Goal: Information Seeking & Learning: Learn about a topic

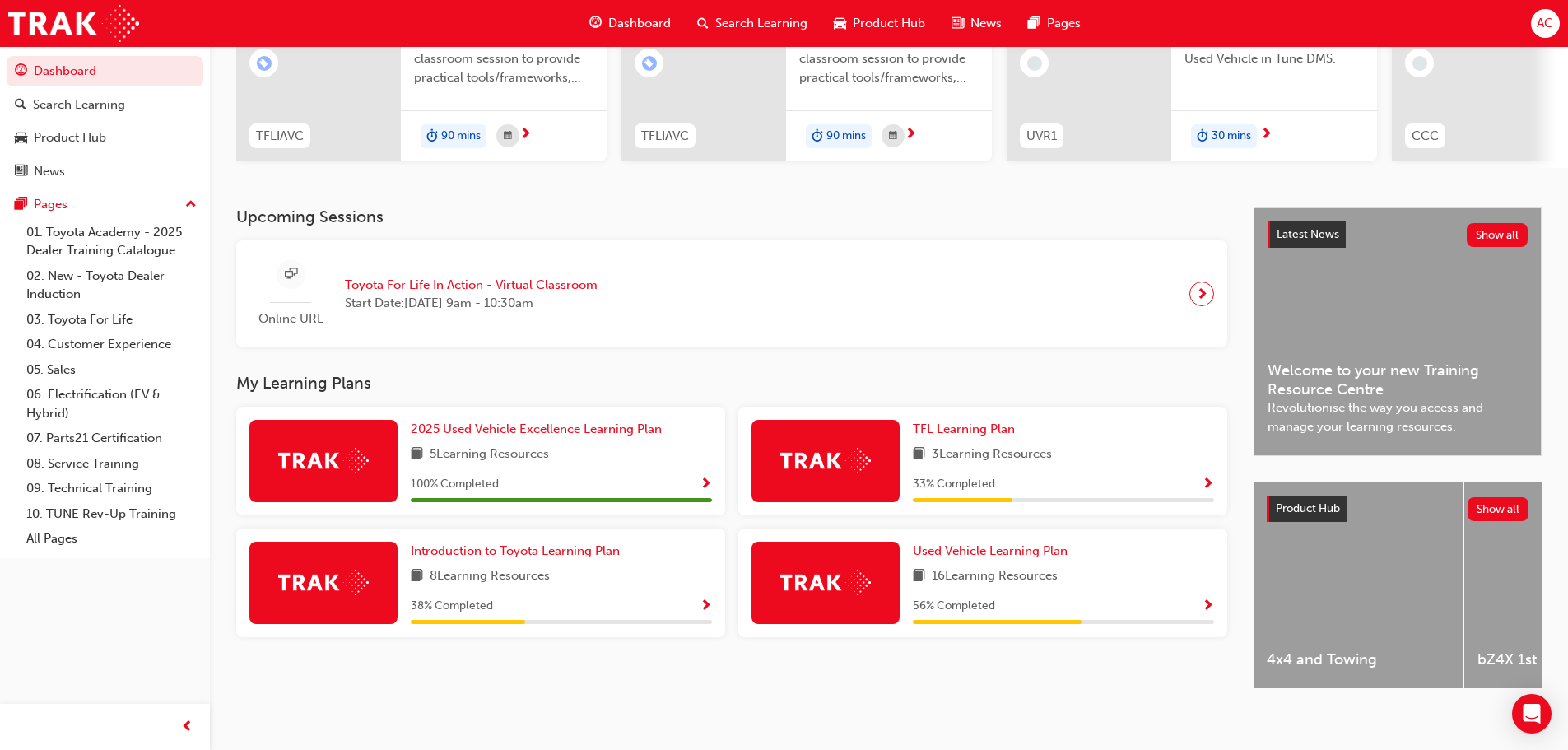
scroll to position [234, 0]
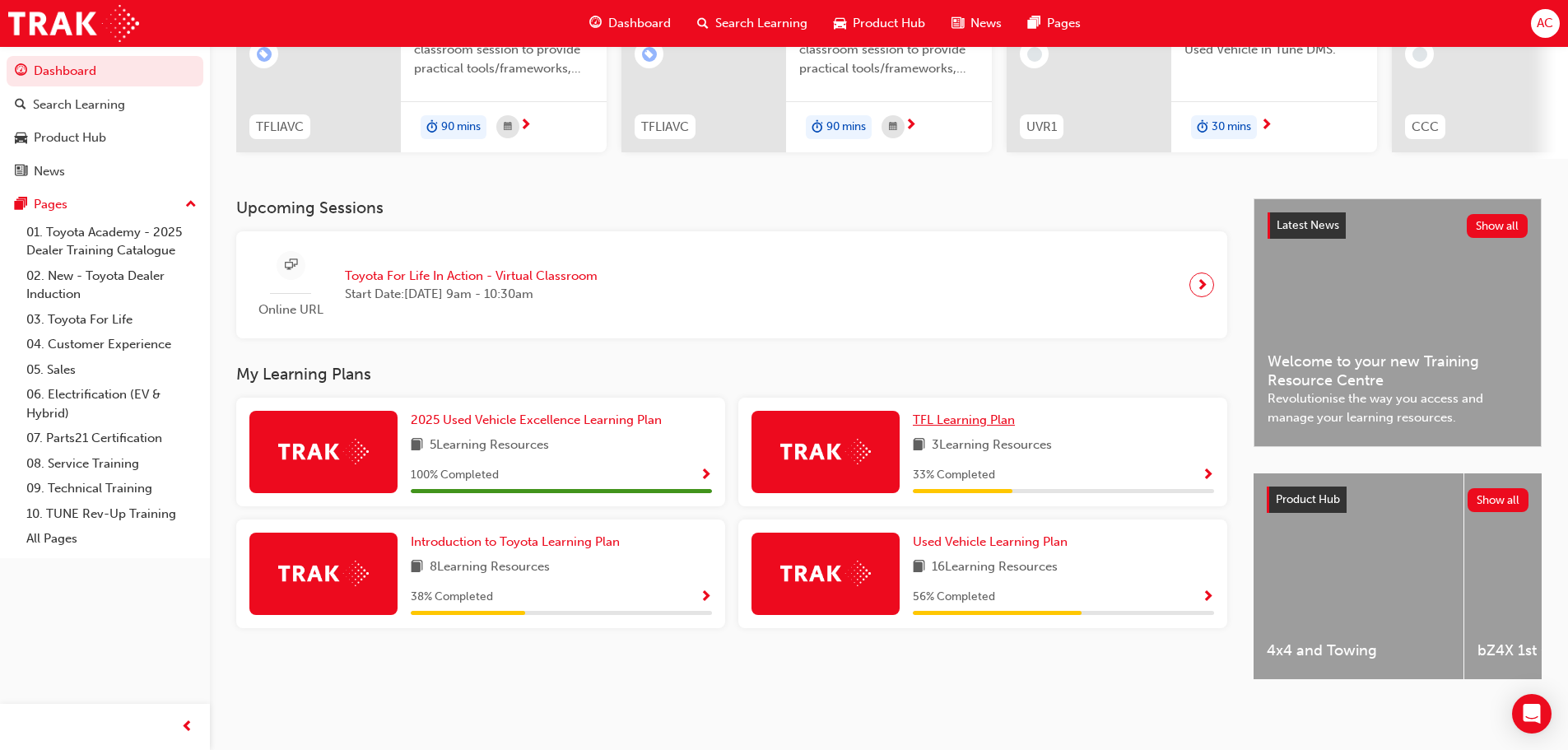
click at [976, 413] on span "TFL Learning Plan" at bounding box center [964, 420] width 102 height 15
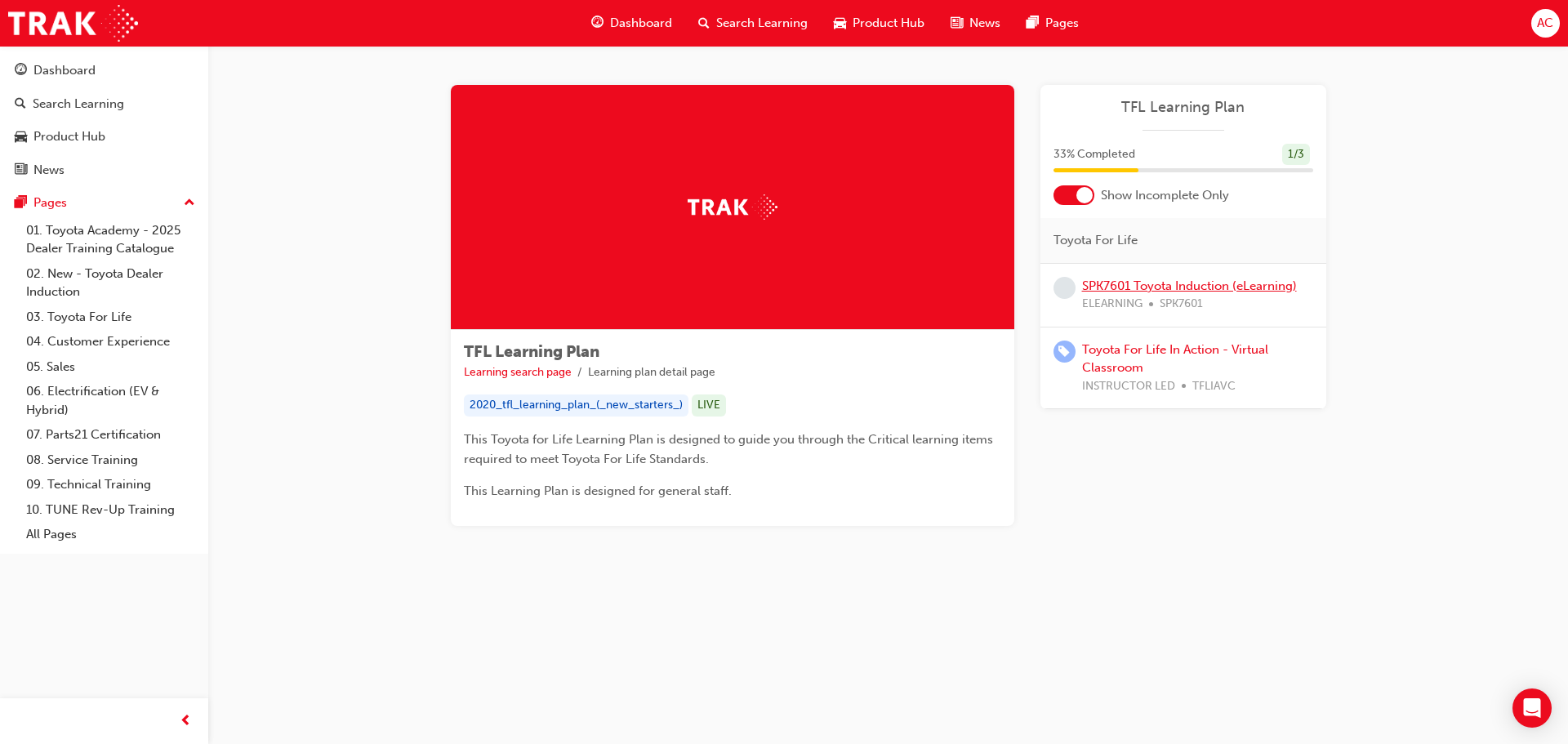
click at [1149, 279] on link "SPK7601 Toyota Induction (eLearning)" at bounding box center [1190, 286] width 215 height 15
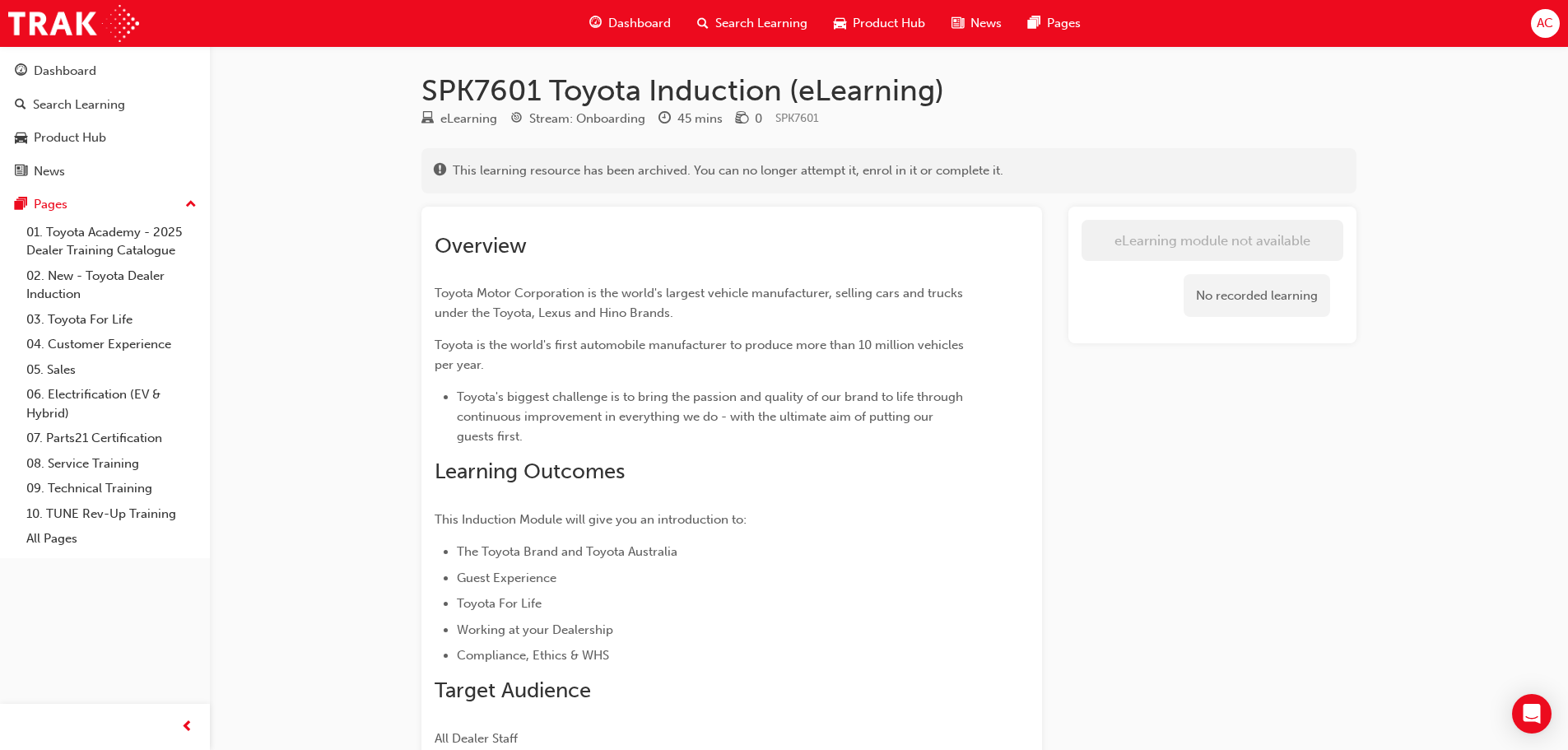
click at [1259, 297] on div "No recorded learning" at bounding box center [1256, 296] width 146 height 43
click at [619, 23] on span "Dashboard" at bounding box center [639, 24] width 62 height 19
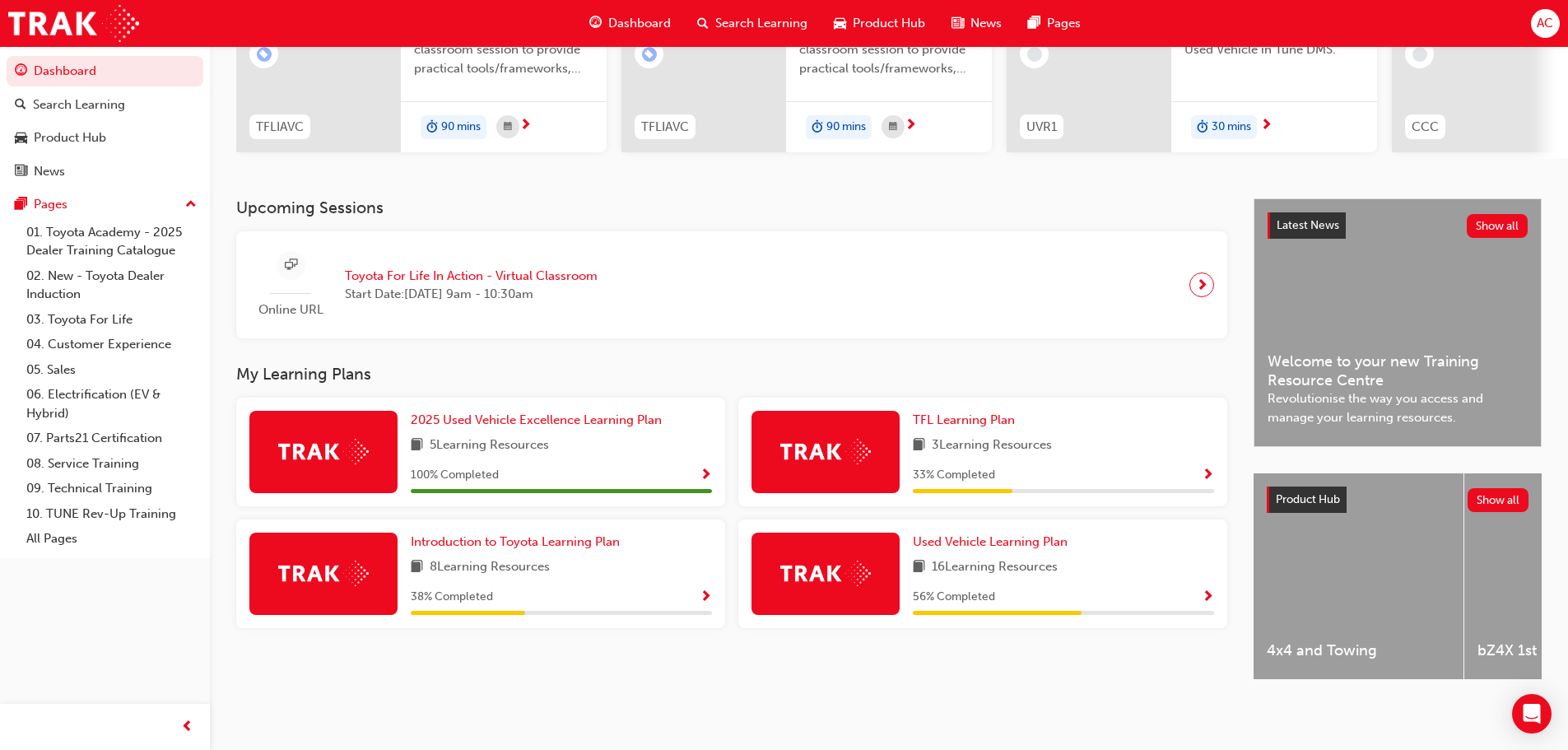
scroll to position [234, 0]
click at [989, 537] on span "Used Vehicle Learning Plan" at bounding box center [990, 542] width 155 height 15
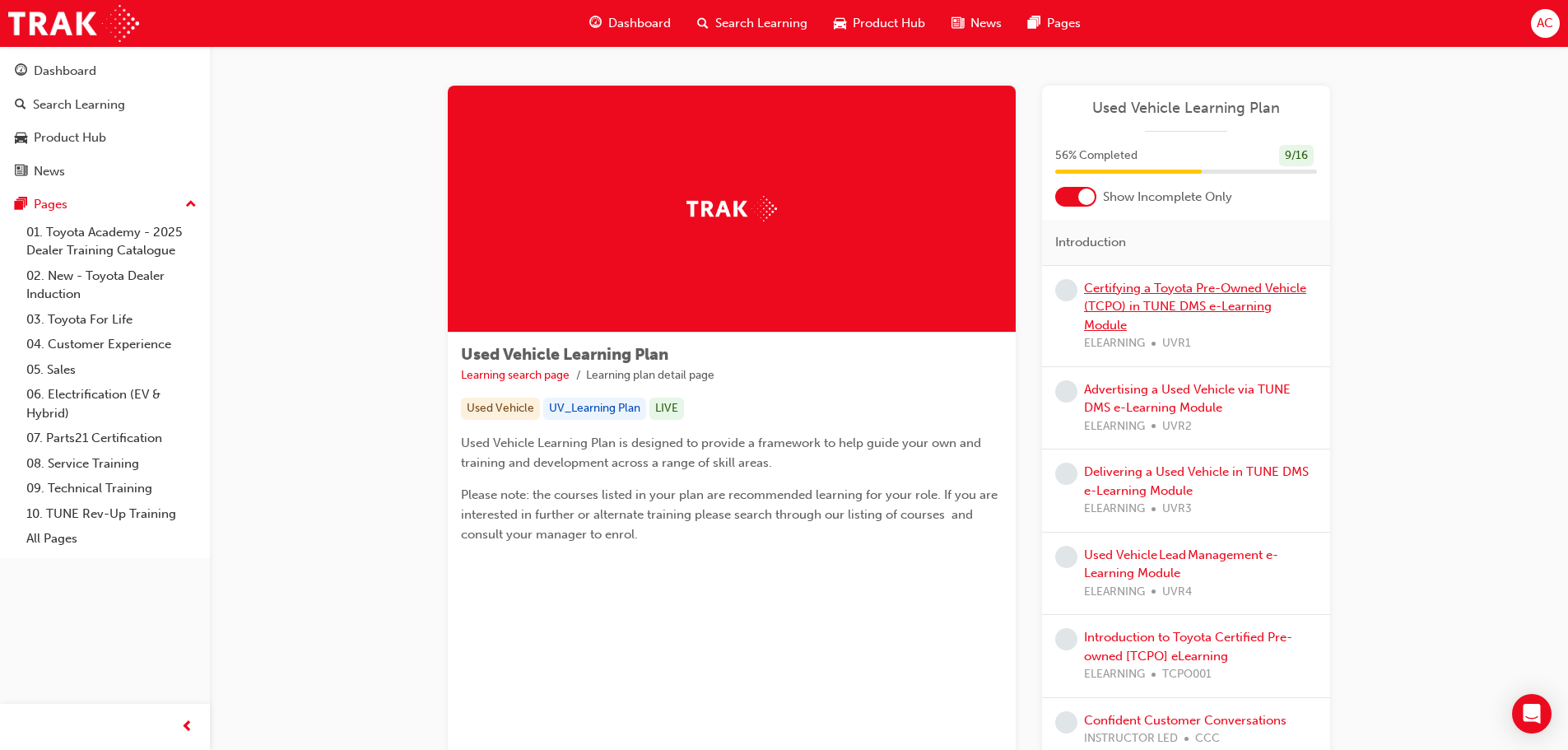
click at [1194, 287] on link "Certifying a Toyota Pre-Owned Vehicle (TCPO) in TUNE DMS e-Learning Module" at bounding box center [1196, 307] width 223 height 52
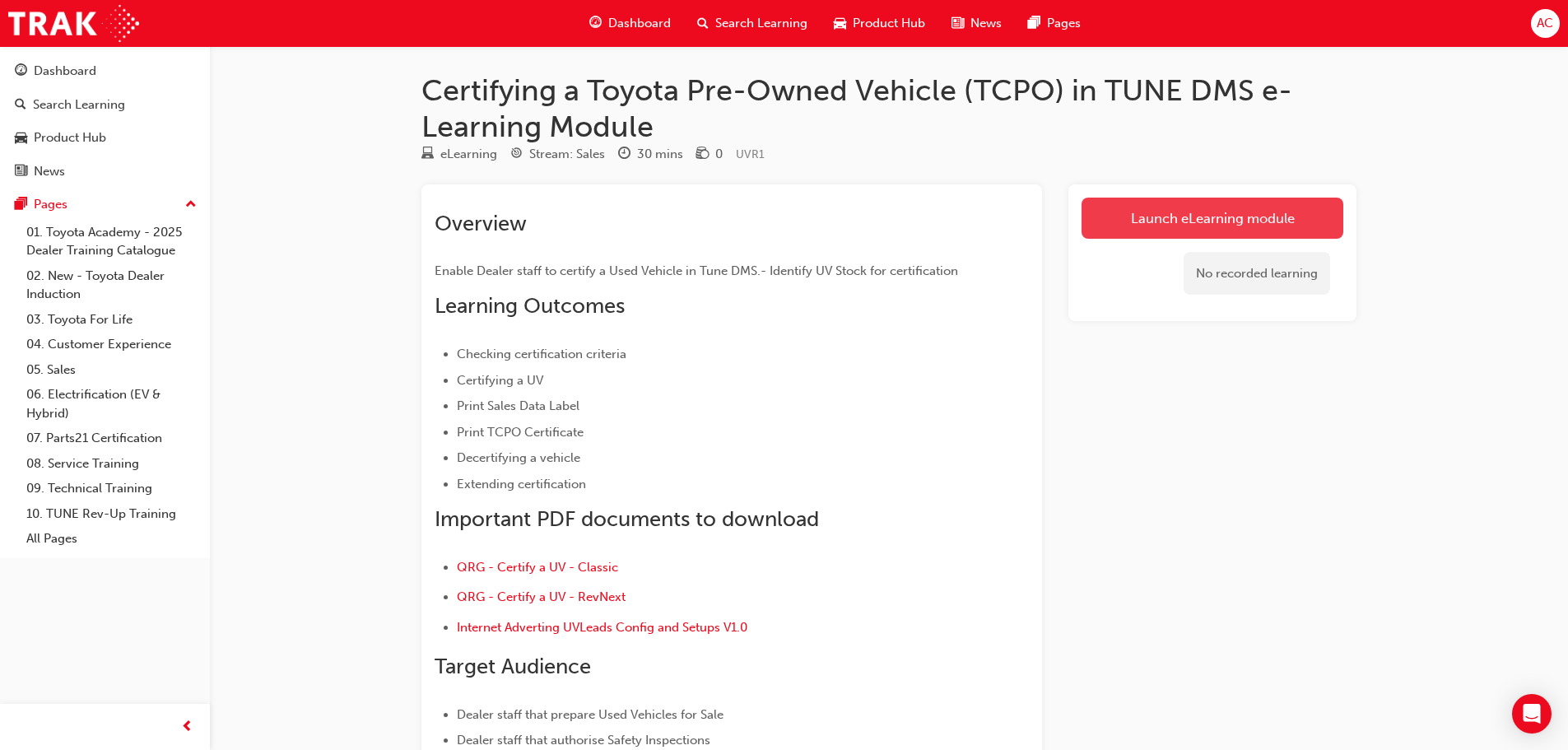
click at [1232, 215] on link "Launch eLearning module" at bounding box center [1213, 219] width 262 height 42
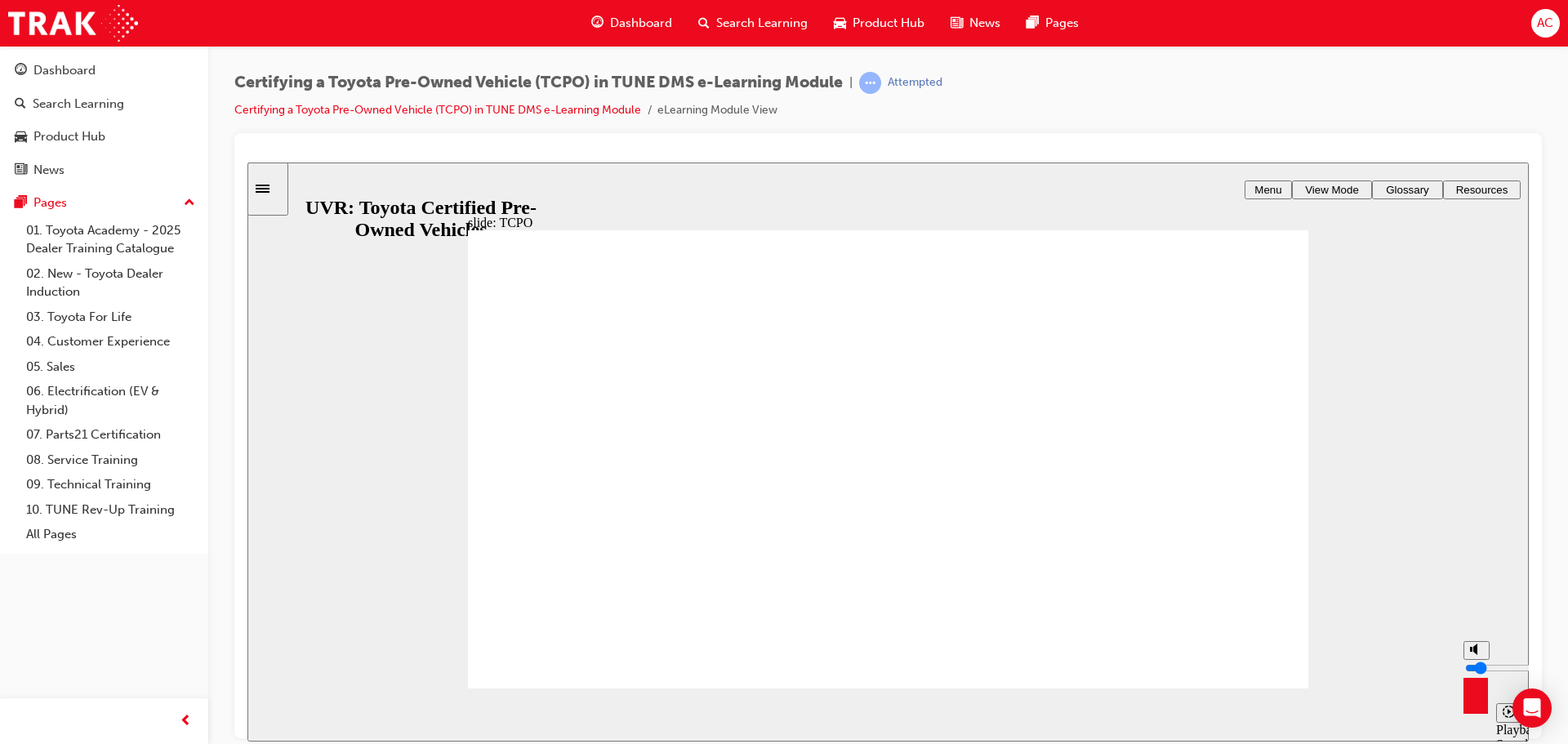
click at [1475, 674] on input "volume" at bounding box center [1517, 667] width 106 height 13
type input "2"
click at [1475, 674] on input "volume" at bounding box center [1517, 667] width 106 height 13
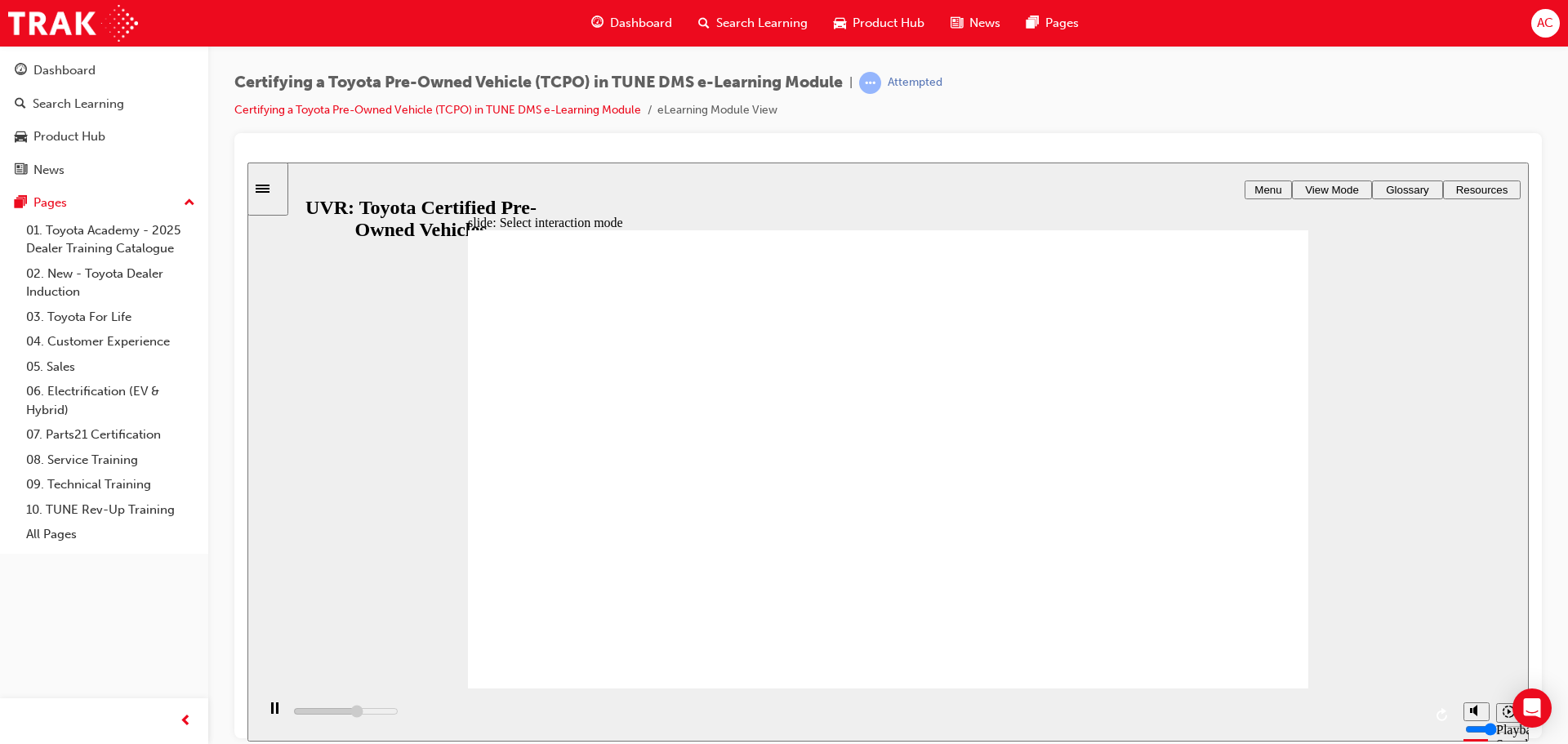
type input "9000"
radio input "true"
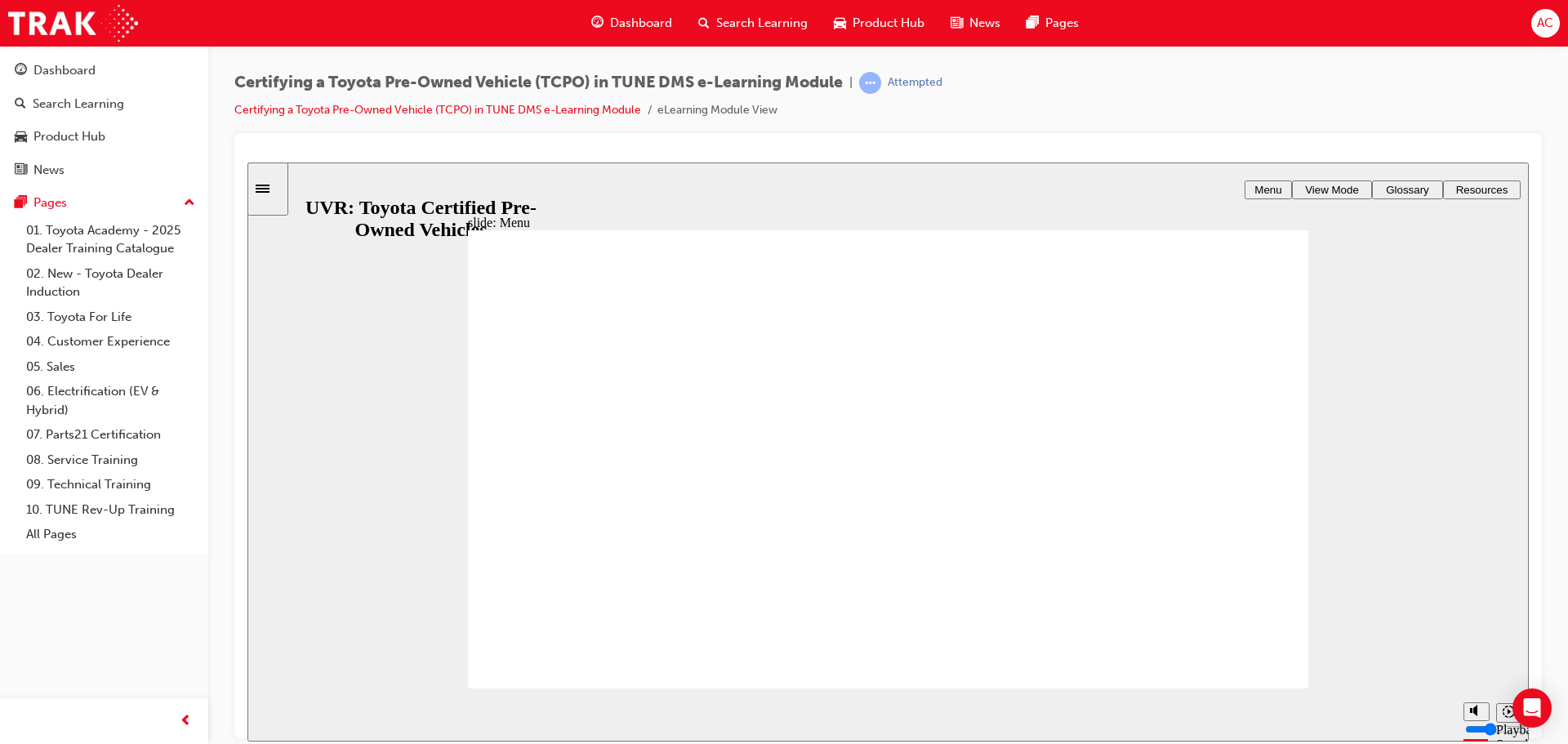
type input "7700"
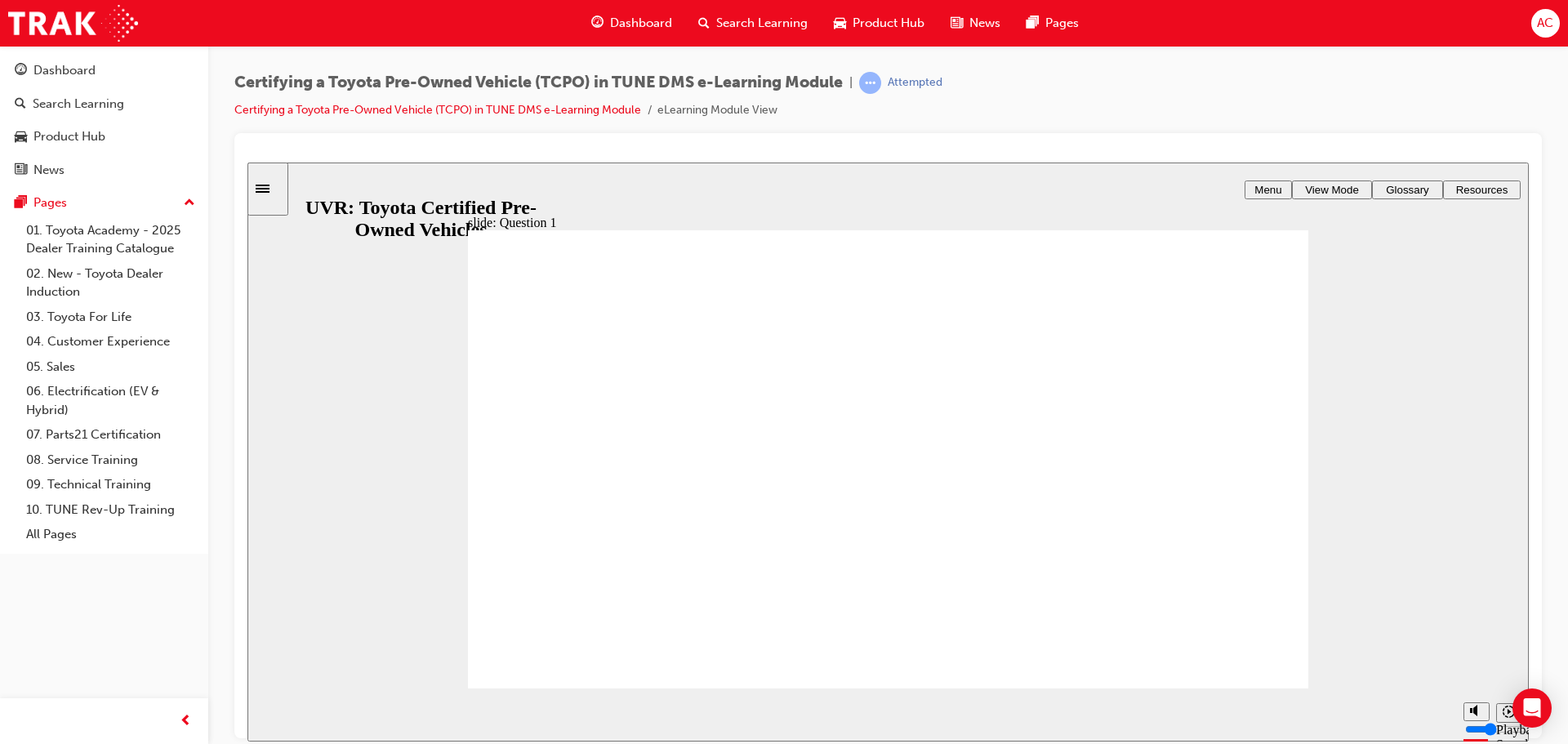
radio input "false"
radio input "true"
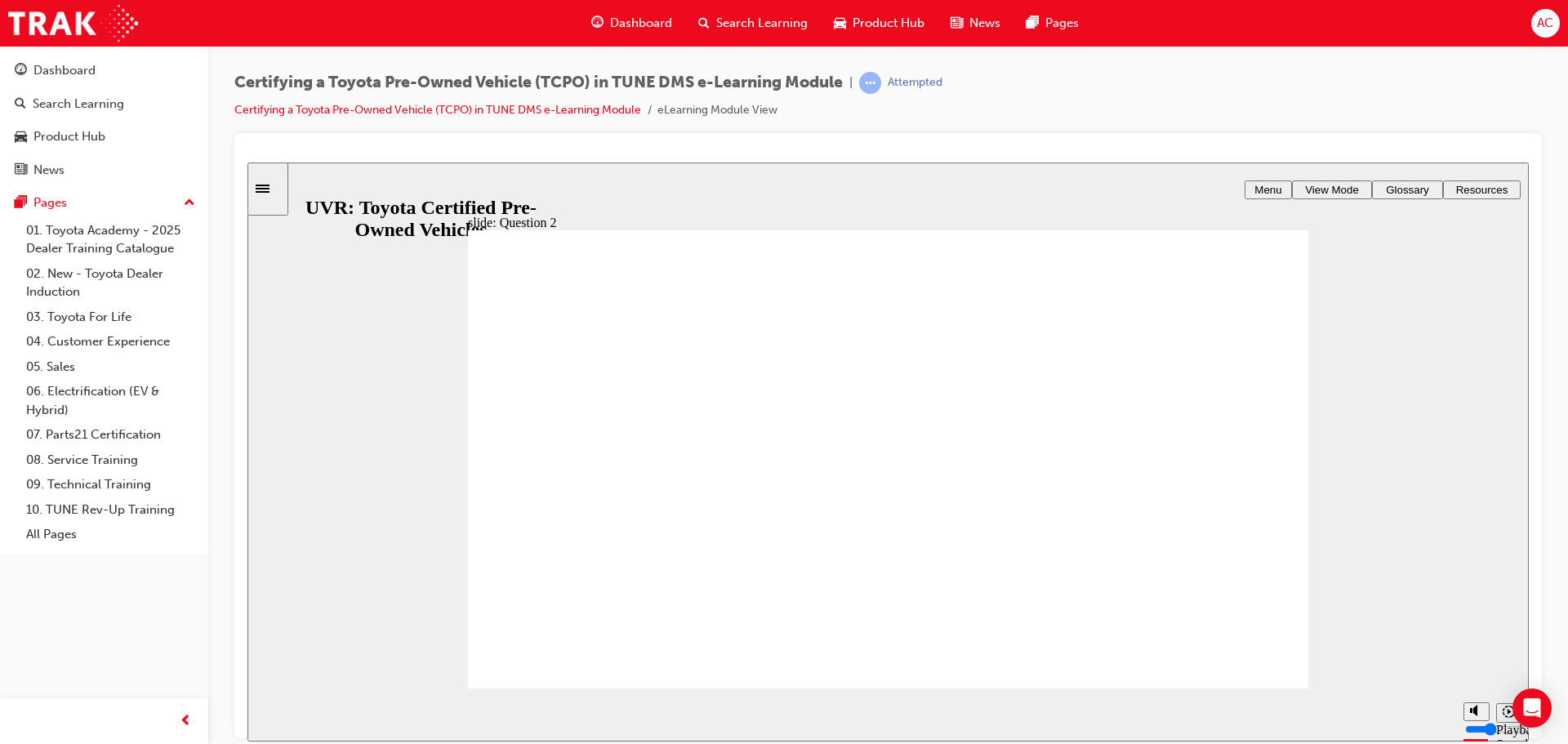
type input "5000"
checkbox input "true"
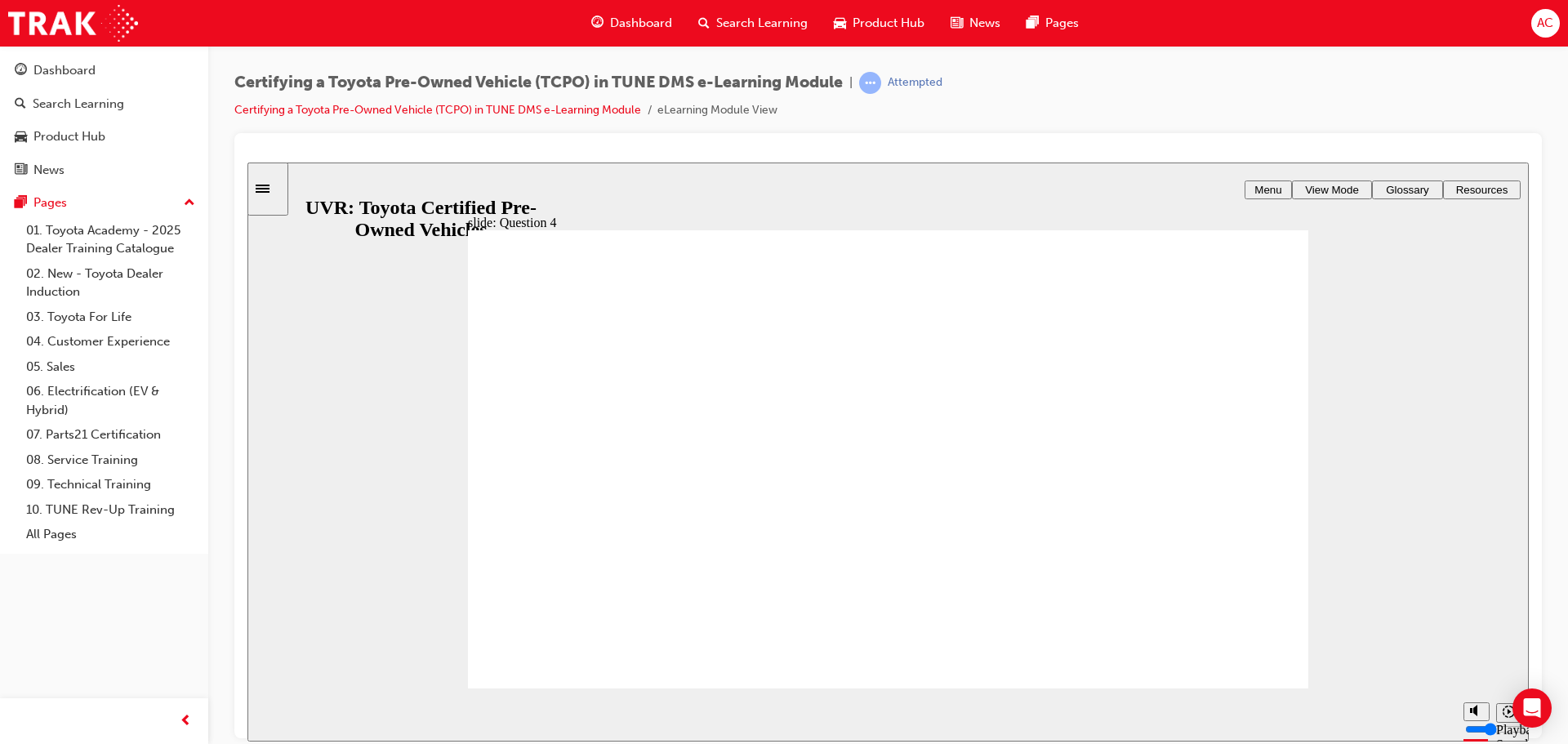
radio input "true"
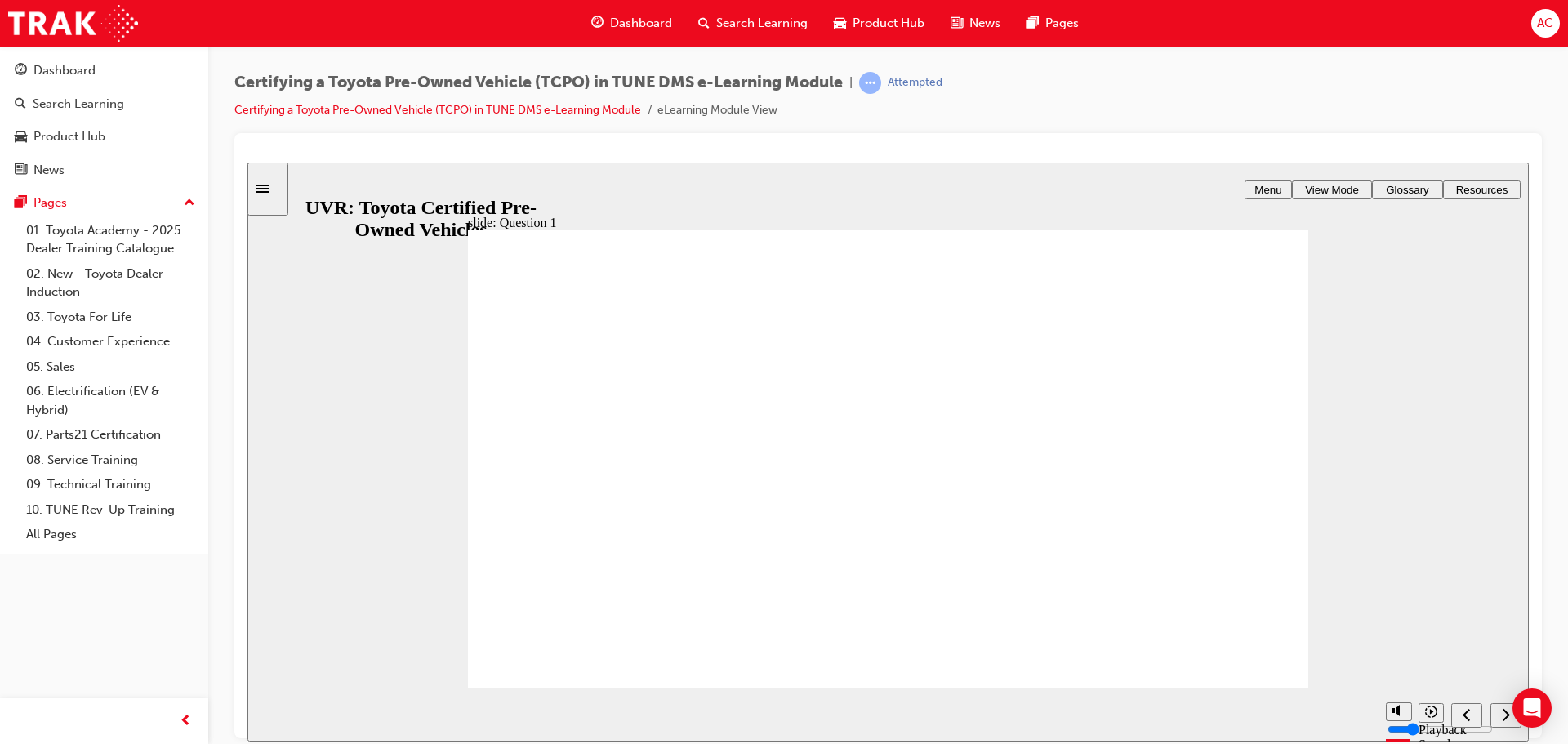
click at [1499, 716] on div "next" at bounding box center [1505, 715] width 18 height 17
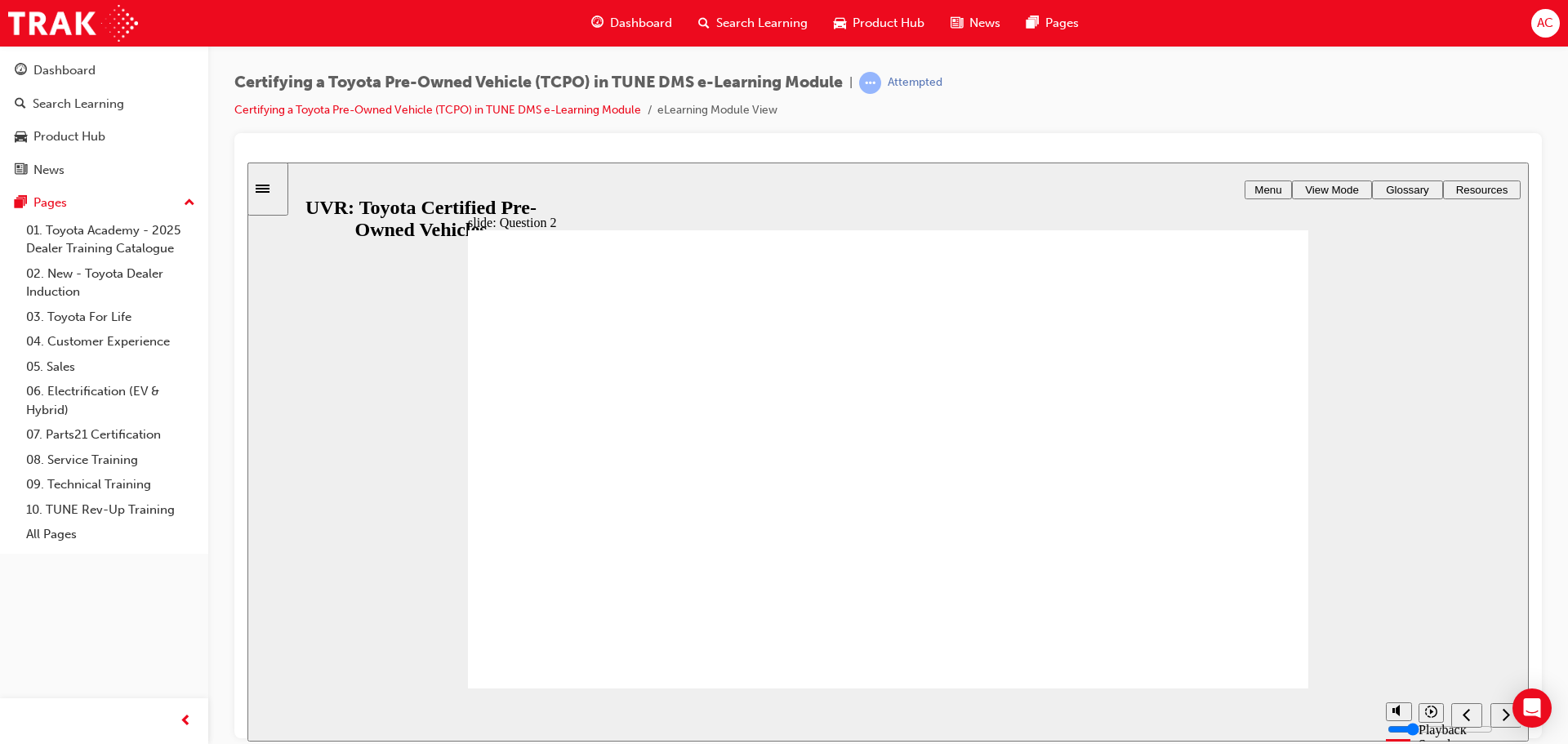
click at [1499, 714] on div "next" at bounding box center [1505, 715] width 18 height 17
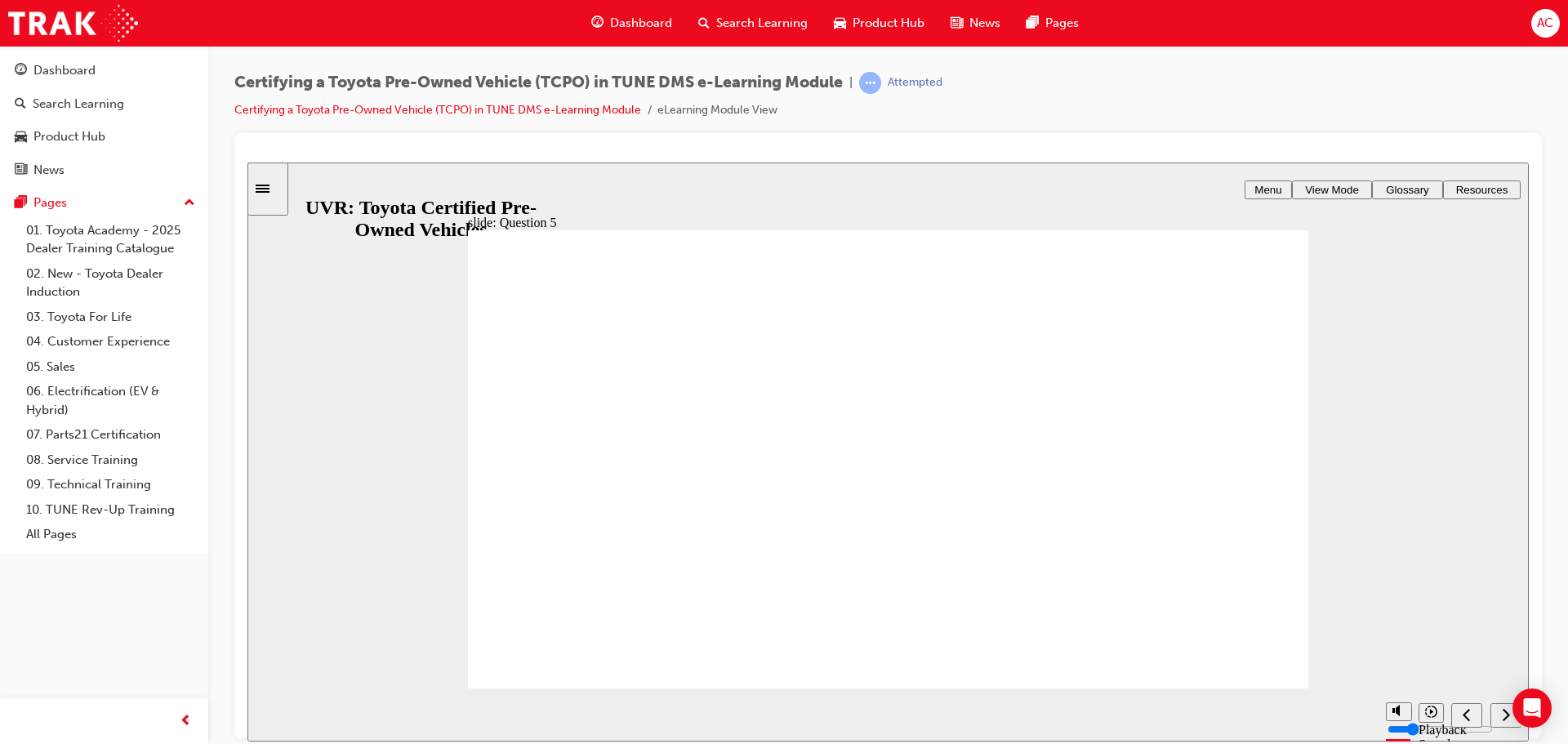
click at [1499, 714] on div "next" at bounding box center [1505, 715] width 18 height 17
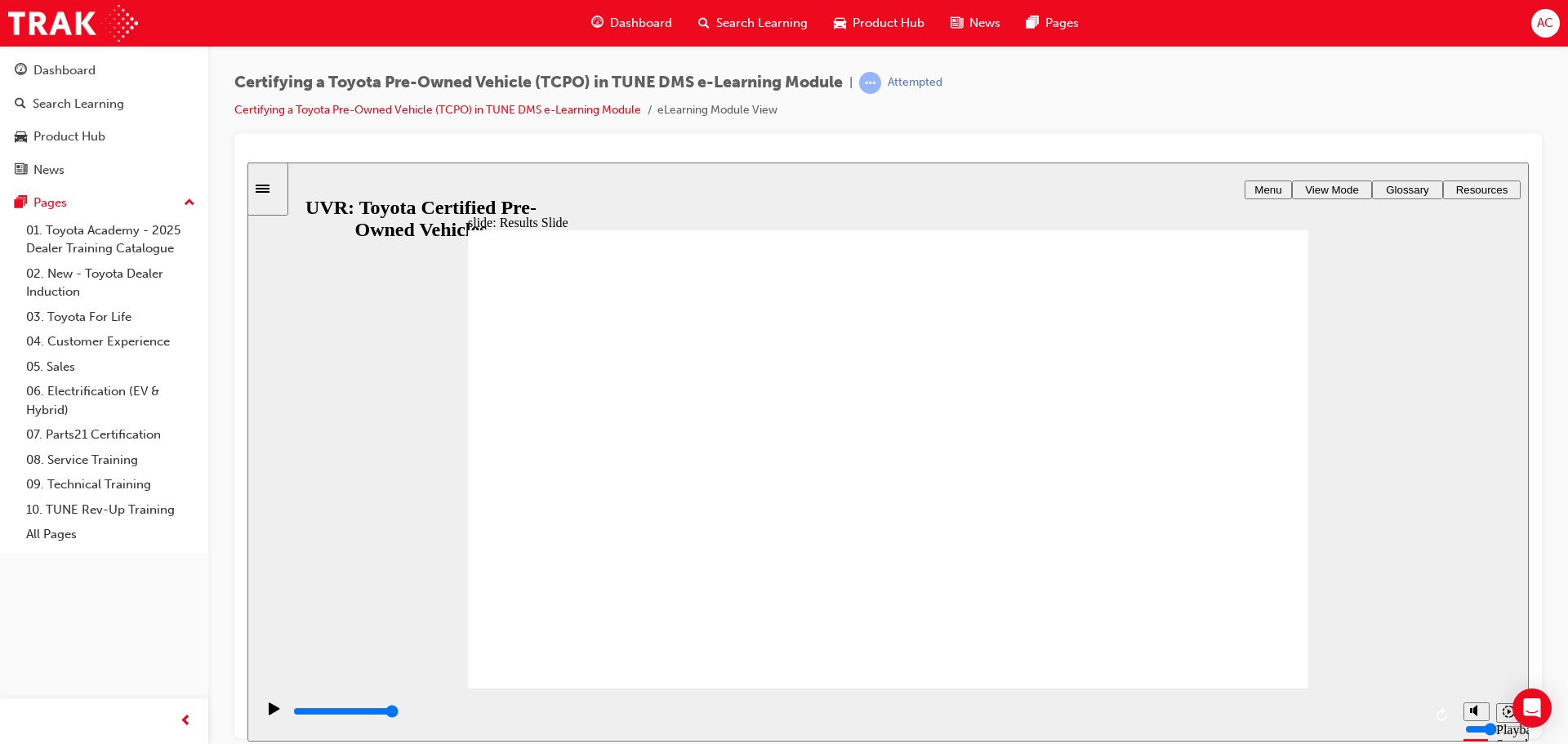
click at [1507, 718] on icon "playback speed" at bounding box center [1508, 710] width 12 height 12
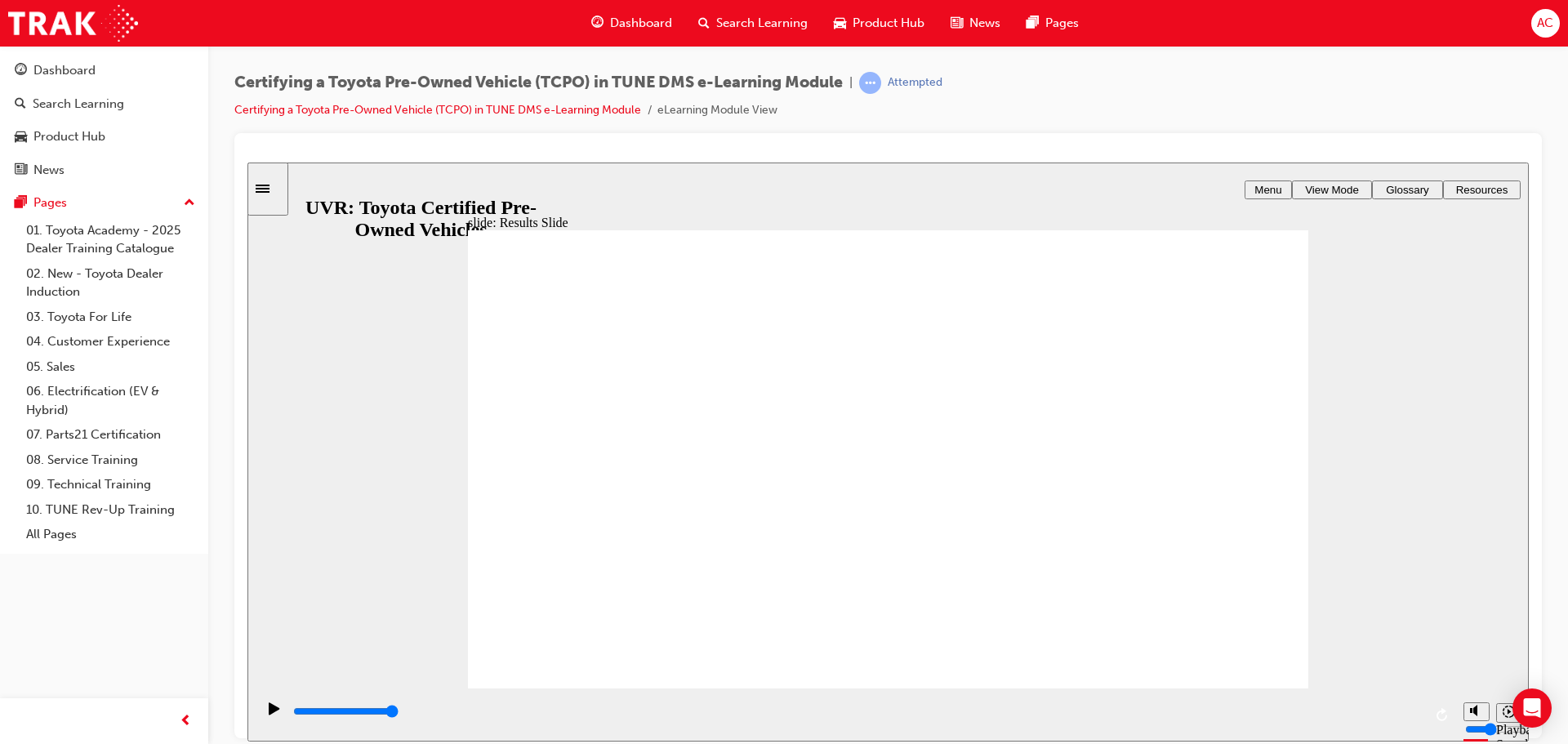
click at [1448, 717] on icon "replay" at bounding box center [1444, 714] width 13 height 13
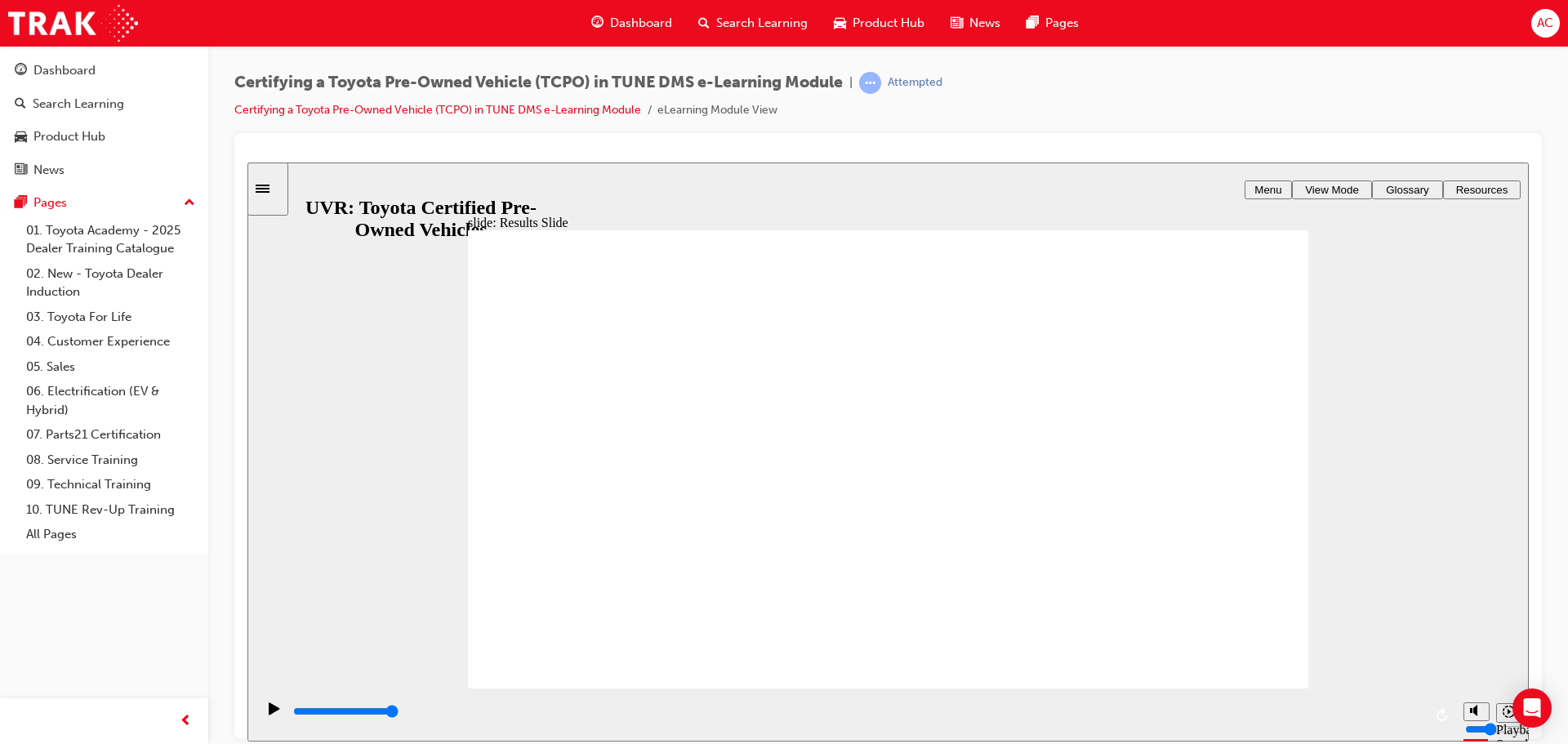
drag, startPoint x: 1260, startPoint y: 646, endPoint x: 757, endPoint y: 650, distance: 503.0
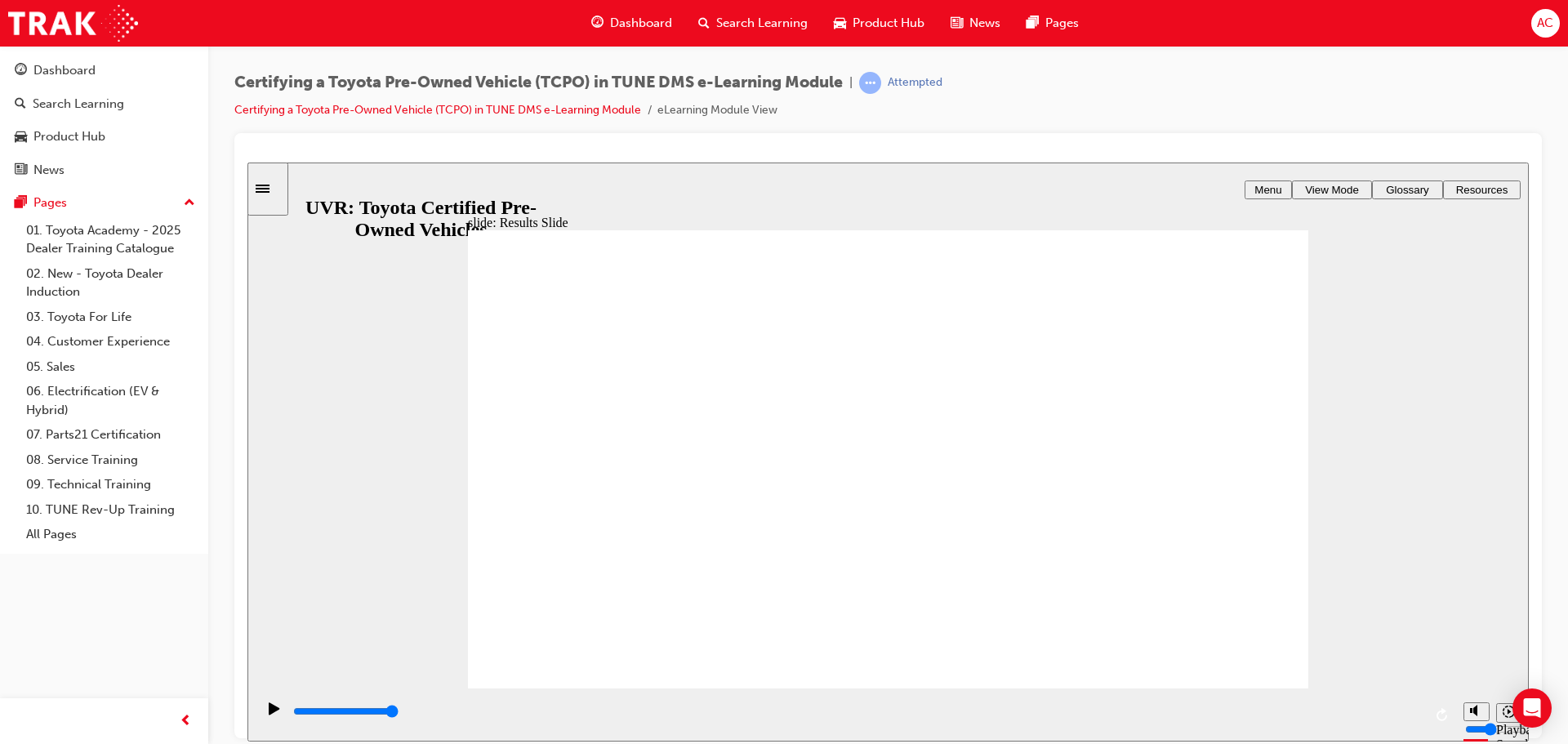
click at [1501, 718] on div "next" at bounding box center [1505, 715] width 18 height 17
click at [1503, 717] on icon "next" at bounding box center [1506, 714] width 8 height 15
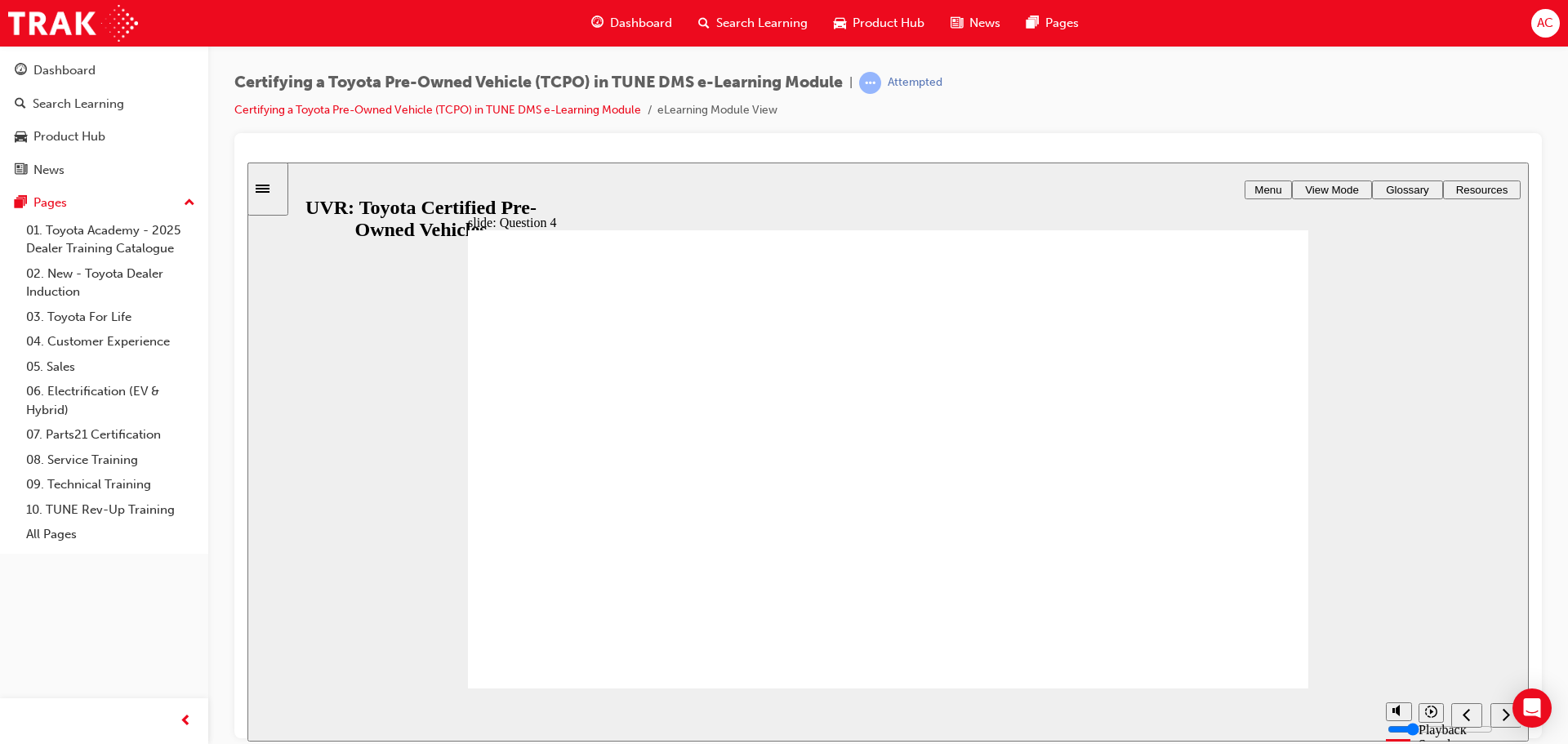
click at [1509, 718] on icon "next" at bounding box center [1506, 714] width 8 height 15
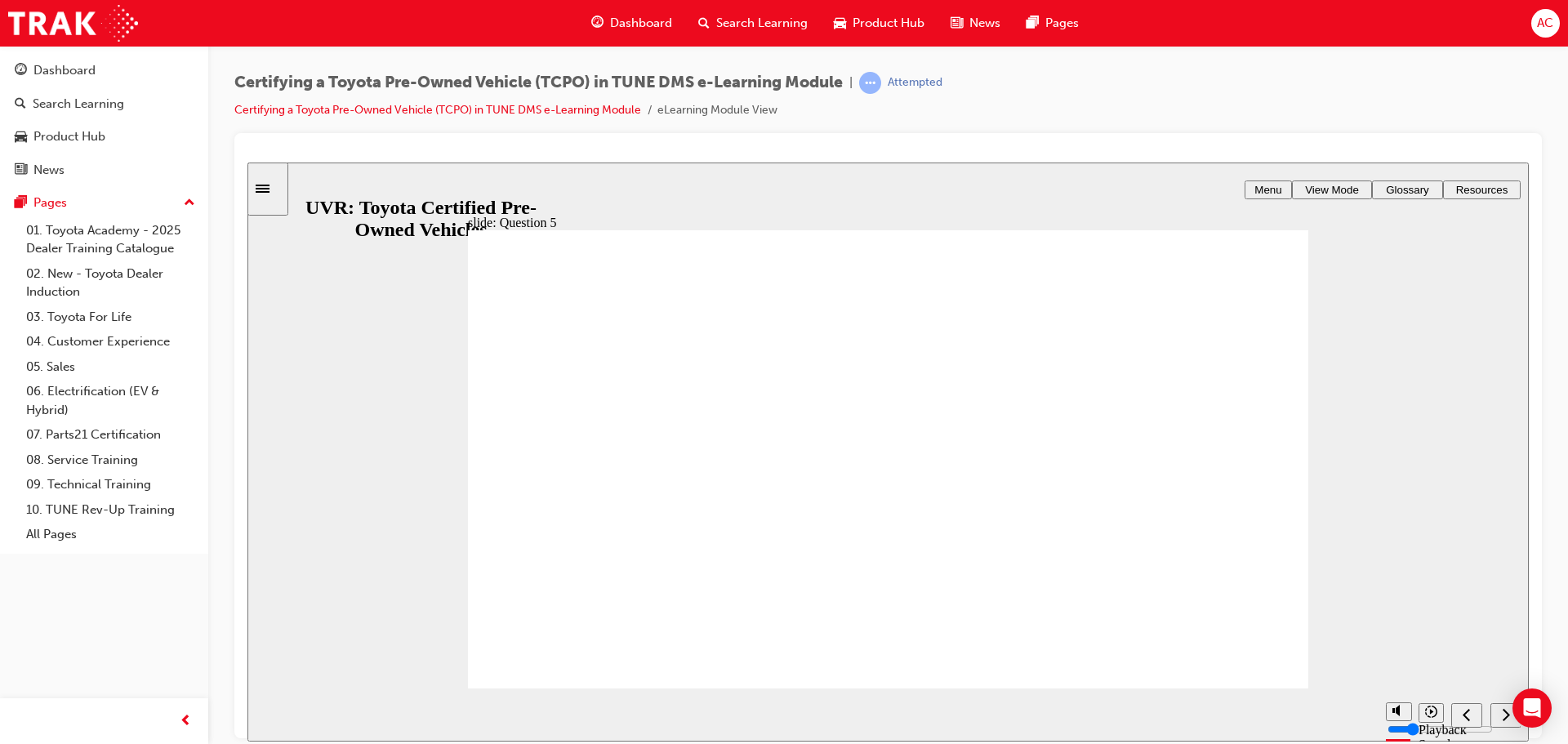
click at [1505, 720] on icon "next" at bounding box center [1506, 714] width 8 height 15
type input "4000"
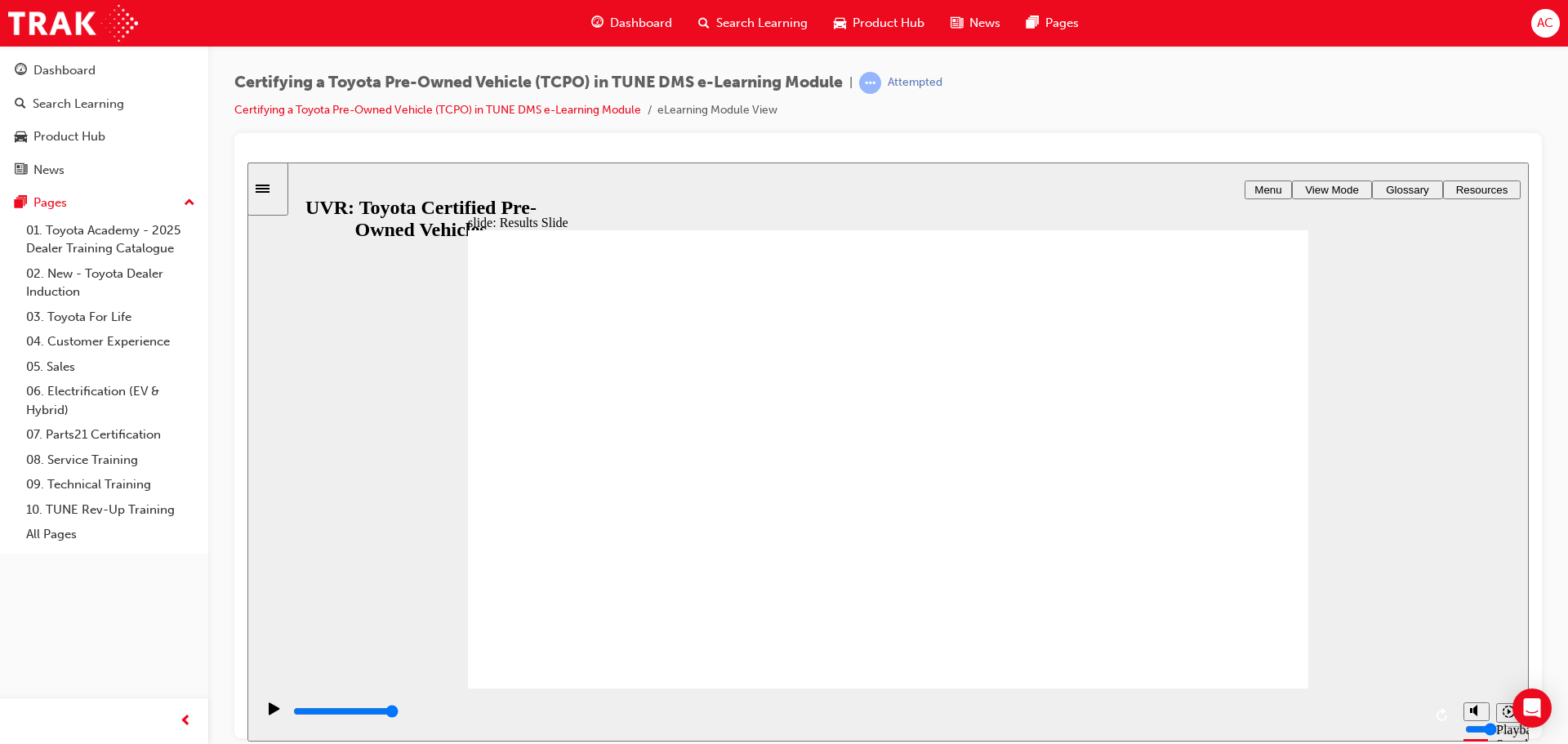
click at [632, 17] on span "Dashboard" at bounding box center [641, 23] width 62 height 19
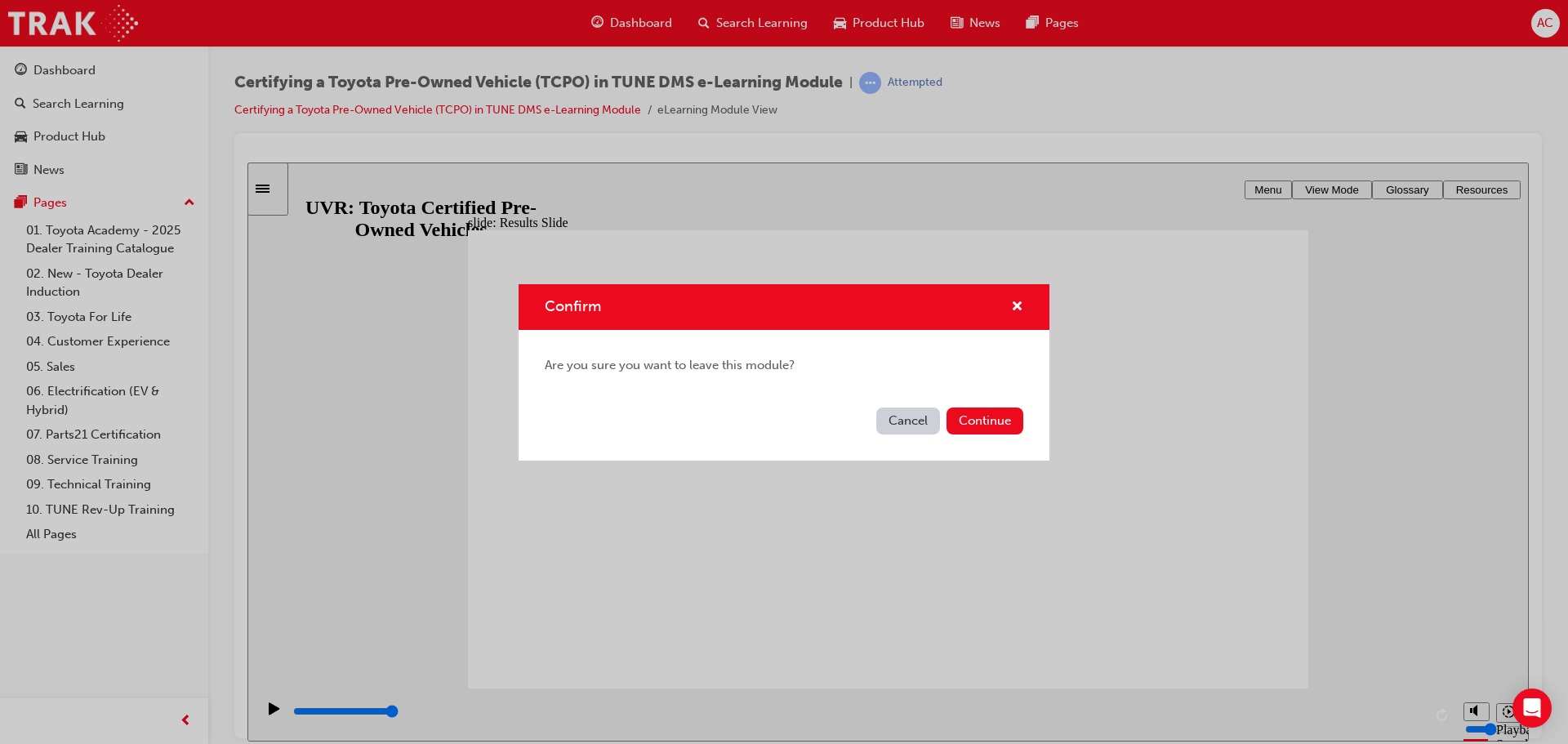
click at [905, 415] on button "Cancel" at bounding box center [908, 421] width 64 height 27
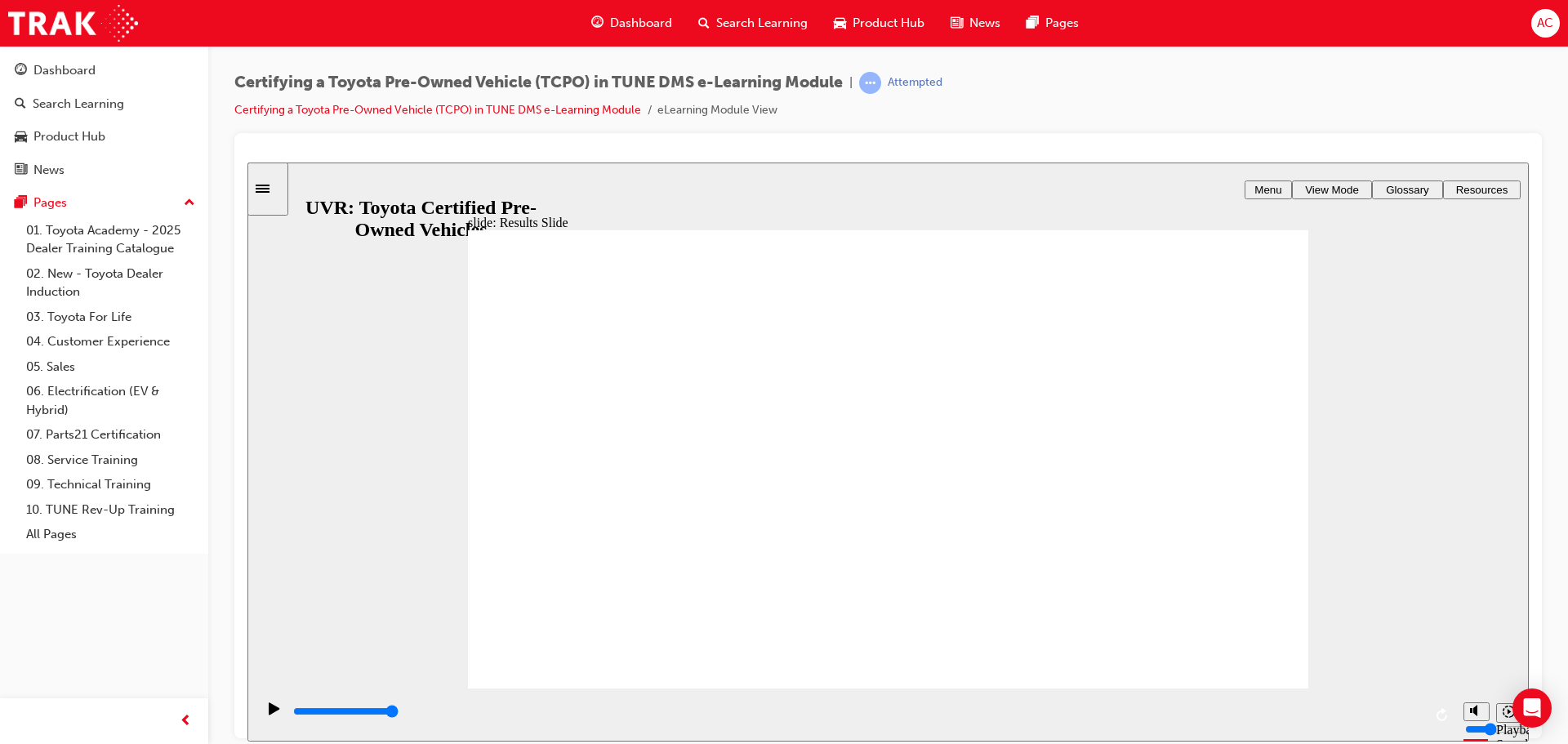
click at [1266, 183] on span "Menu" at bounding box center [1268, 189] width 27 height 12
type input "7000"
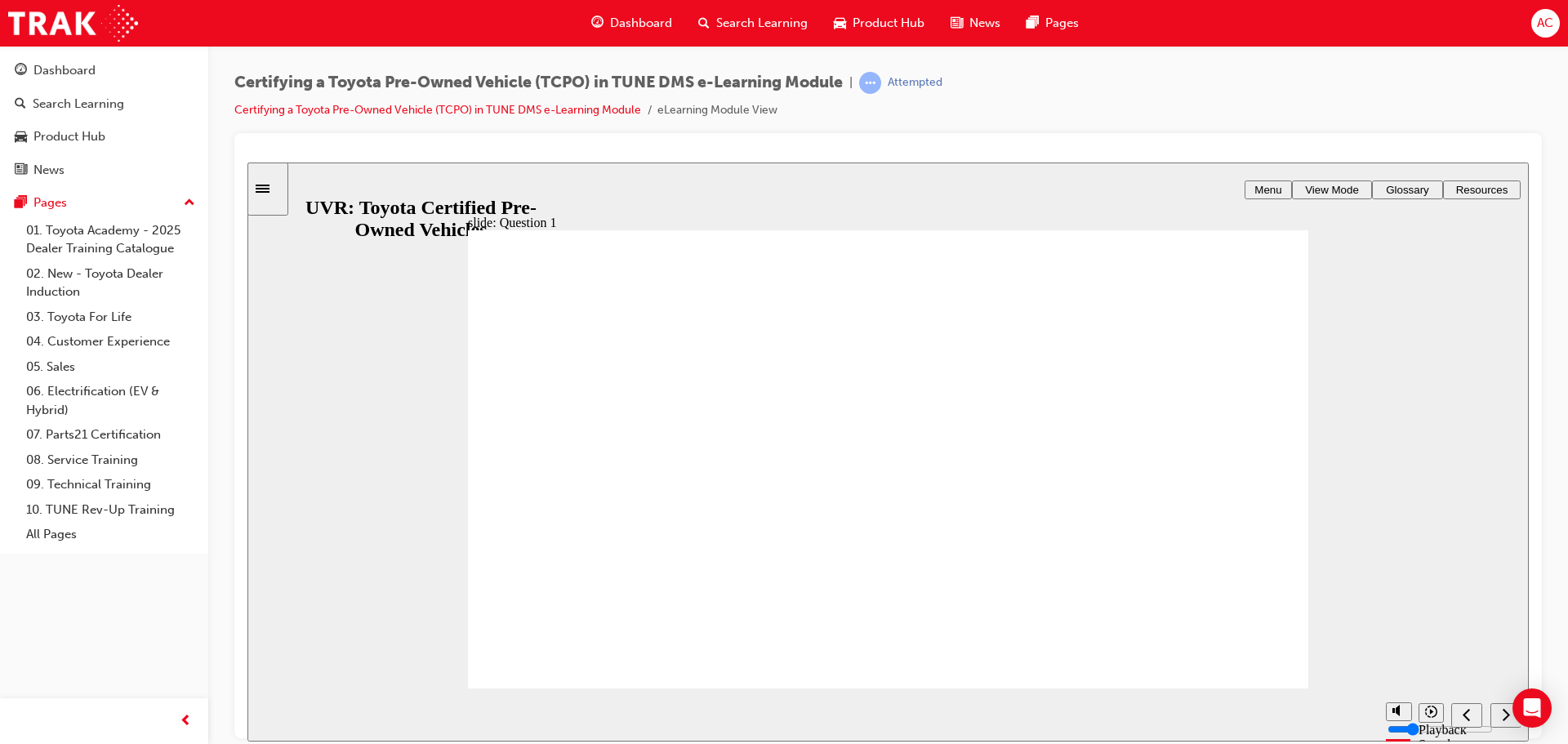
click at [1503, 720] on icon "next" at bounding box center [1506, 714] width 8 height 15
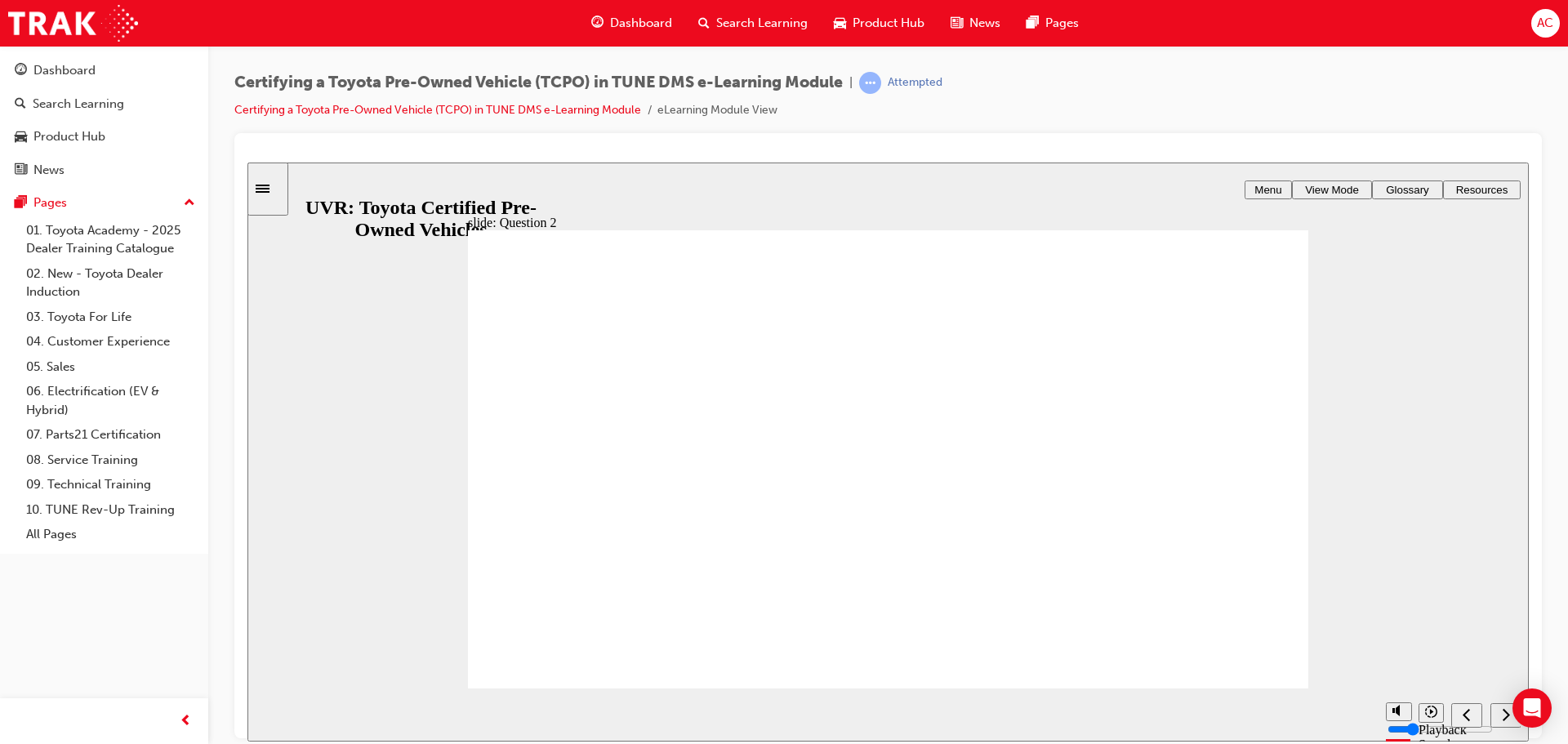
drag, startPoint x: 640, startPoint y: 523, endPoint x: 738, endPoint y: 518, distance: 98.1
click at [1473, 188] on span "Resources" at bounding box center [1483, 189] width 52 height 12
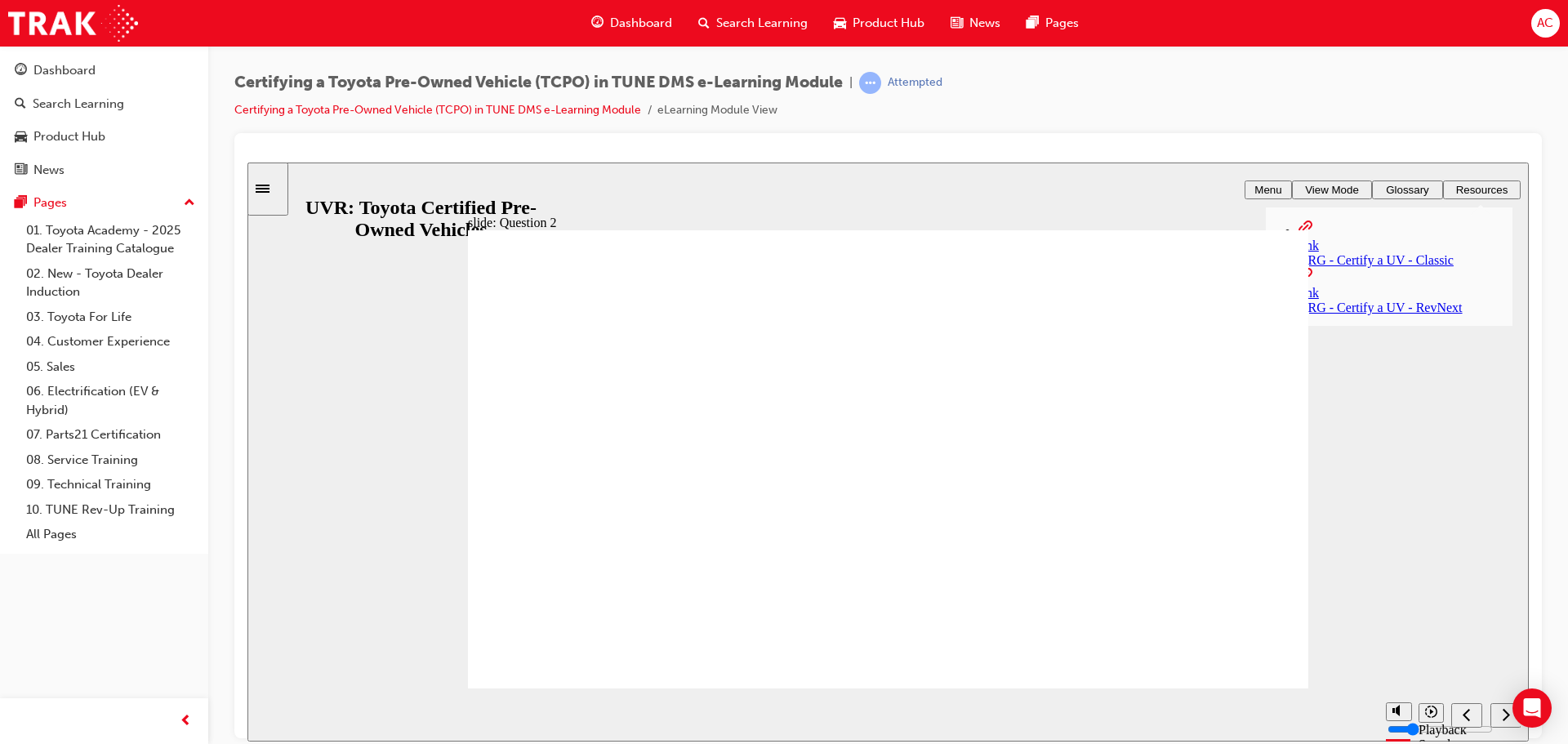
click at [1474, 188] on span "Resources" at bounding box center [1483, 189] width 52 height 12
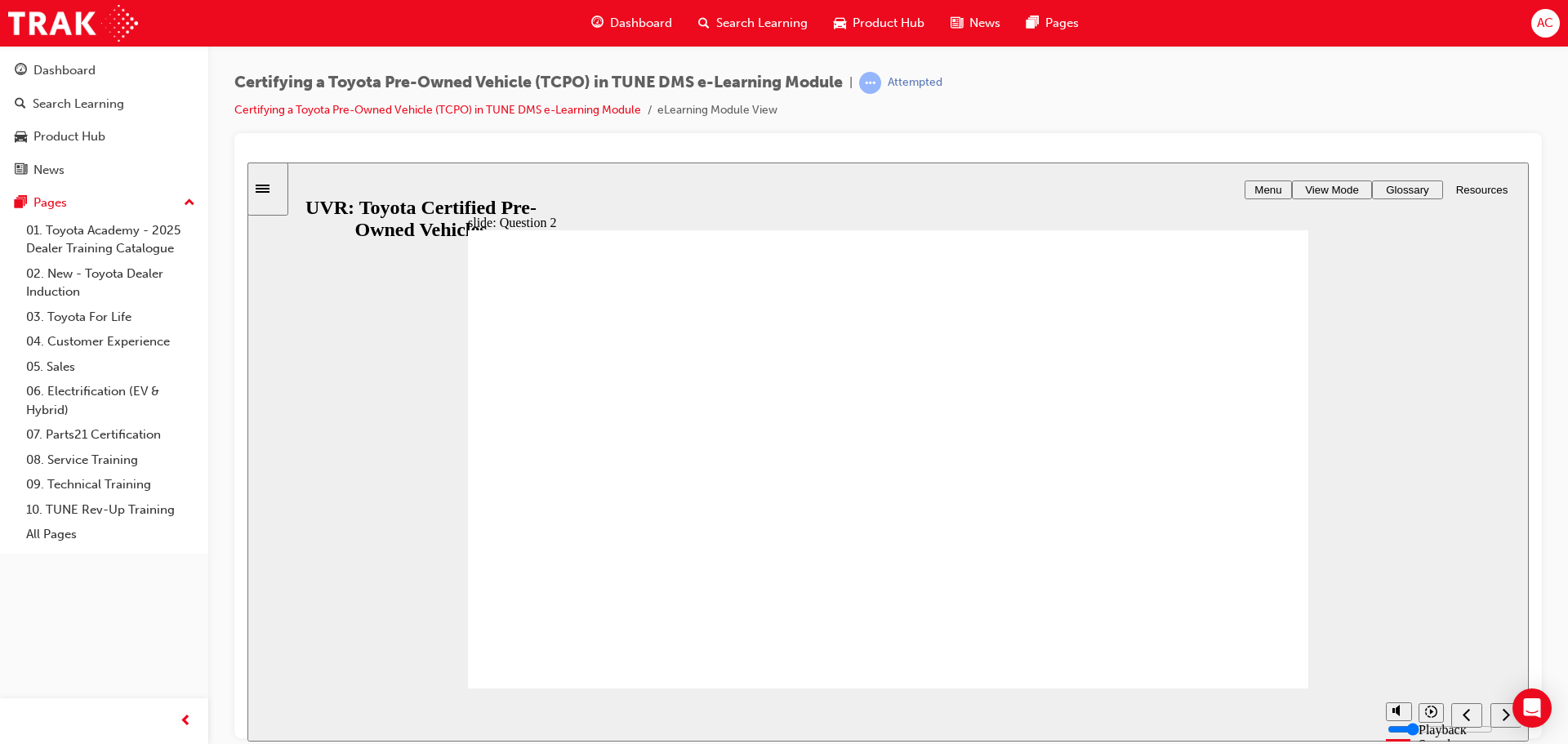
click at [1425, 187] on span "Glossary" at bounding box center [1408, 189] width 43 height 12
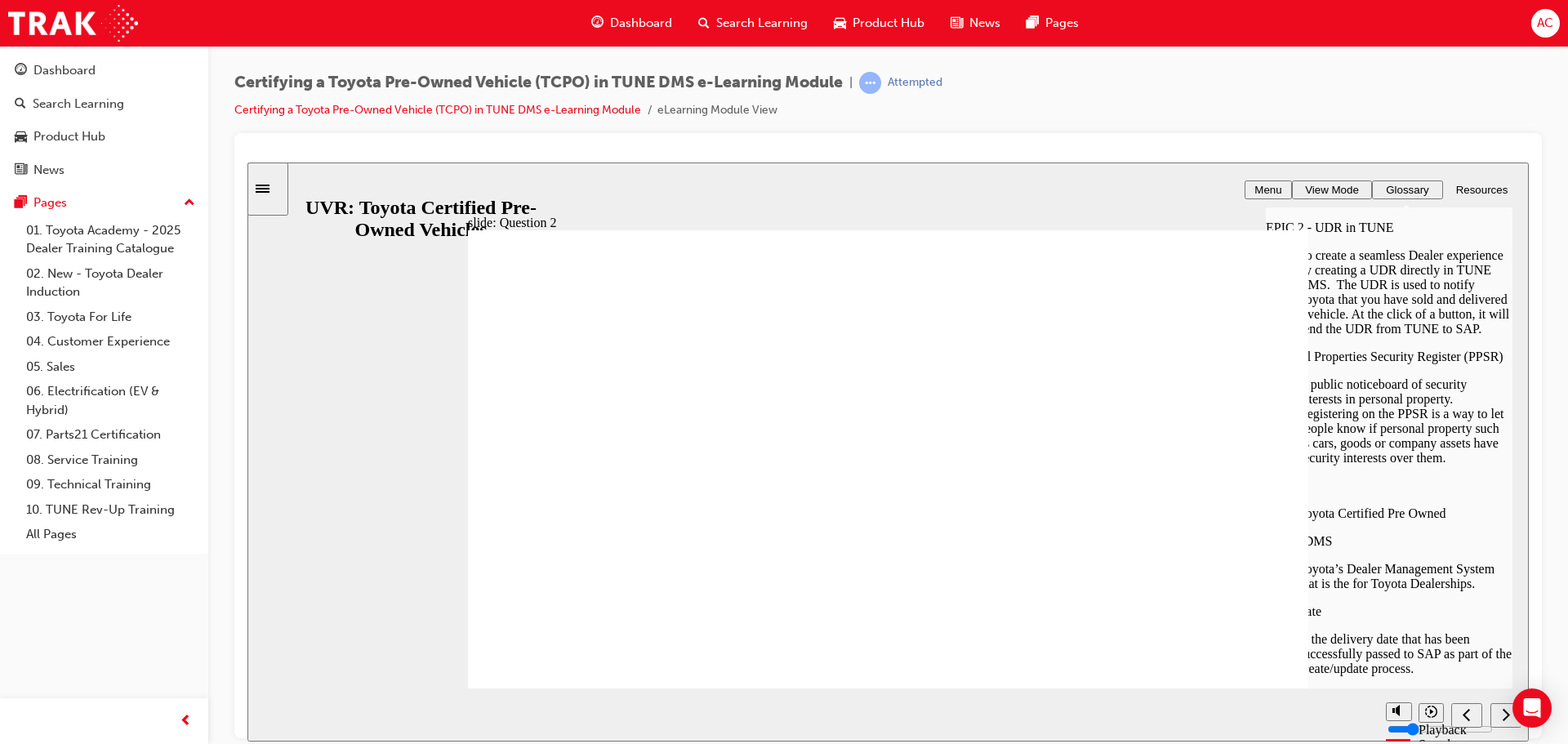
click at [1425, 187] on span "Glossary" at bounding box center [1408, 189] width 43 height 12
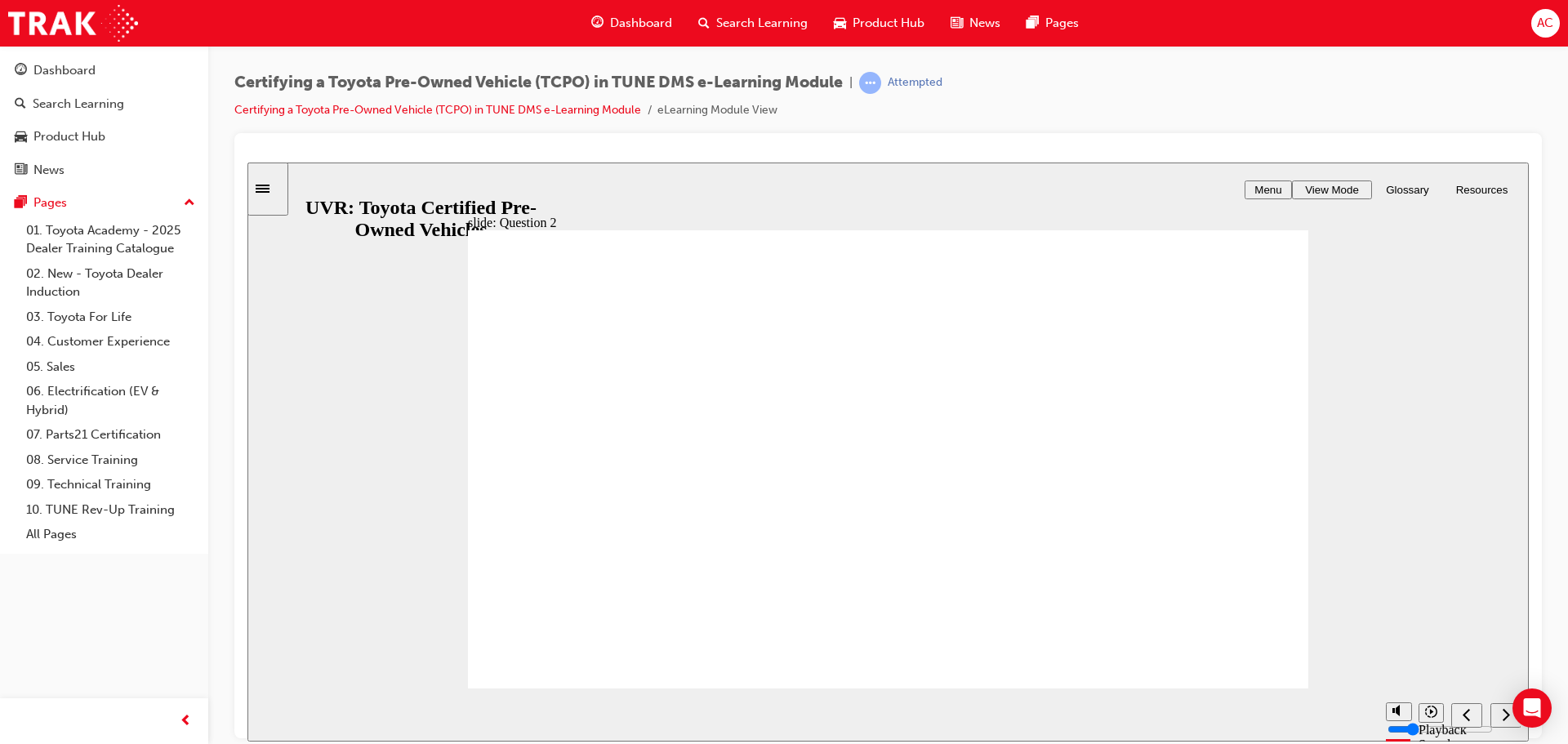
click at [1366, 186] on div "View Mode" at bounding box center [1332, 189] width 67 height 12
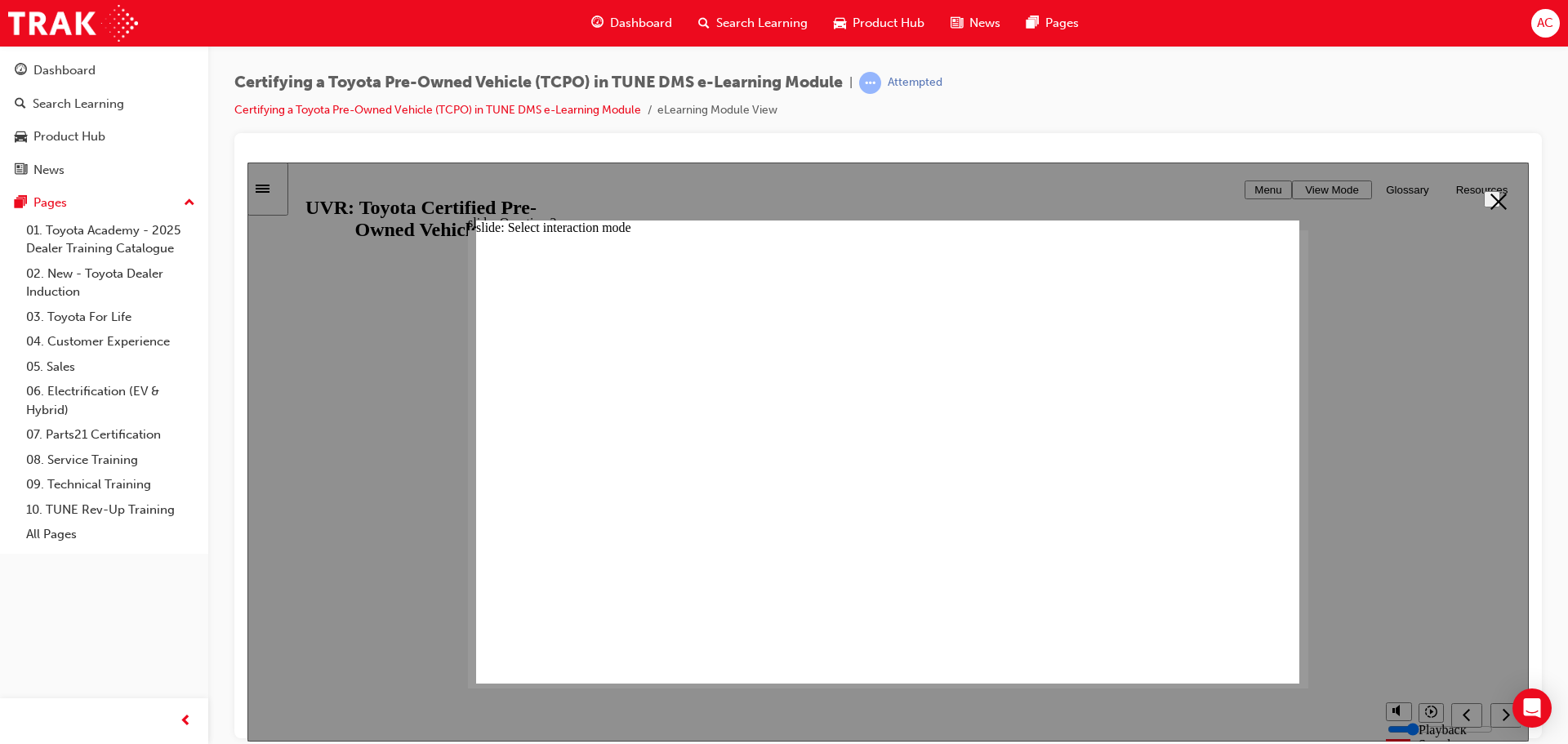
radio input "false"
radio input "true"
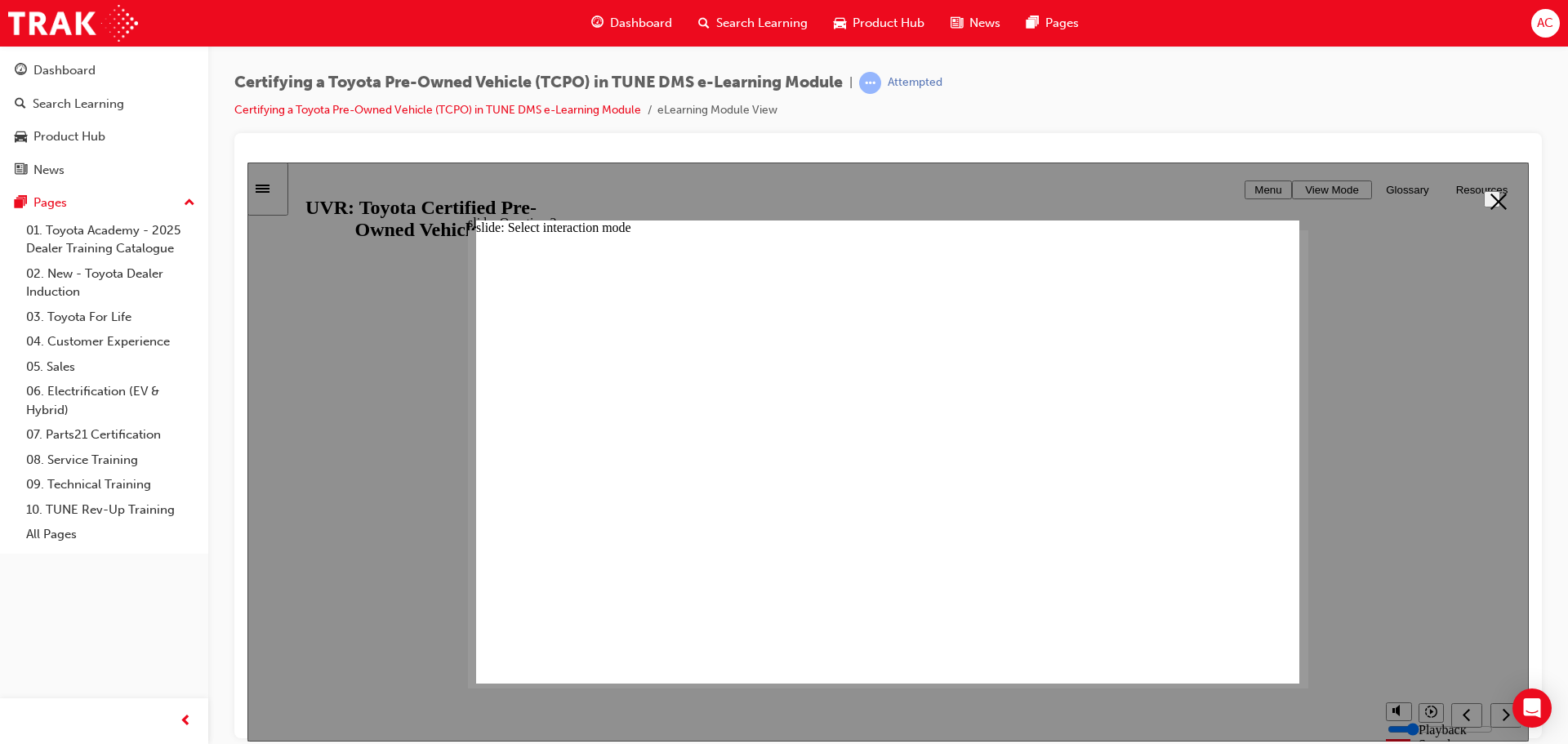
click at [1484, 200] on button "Close" at bounding box center [1491, 197] width 16 height 16
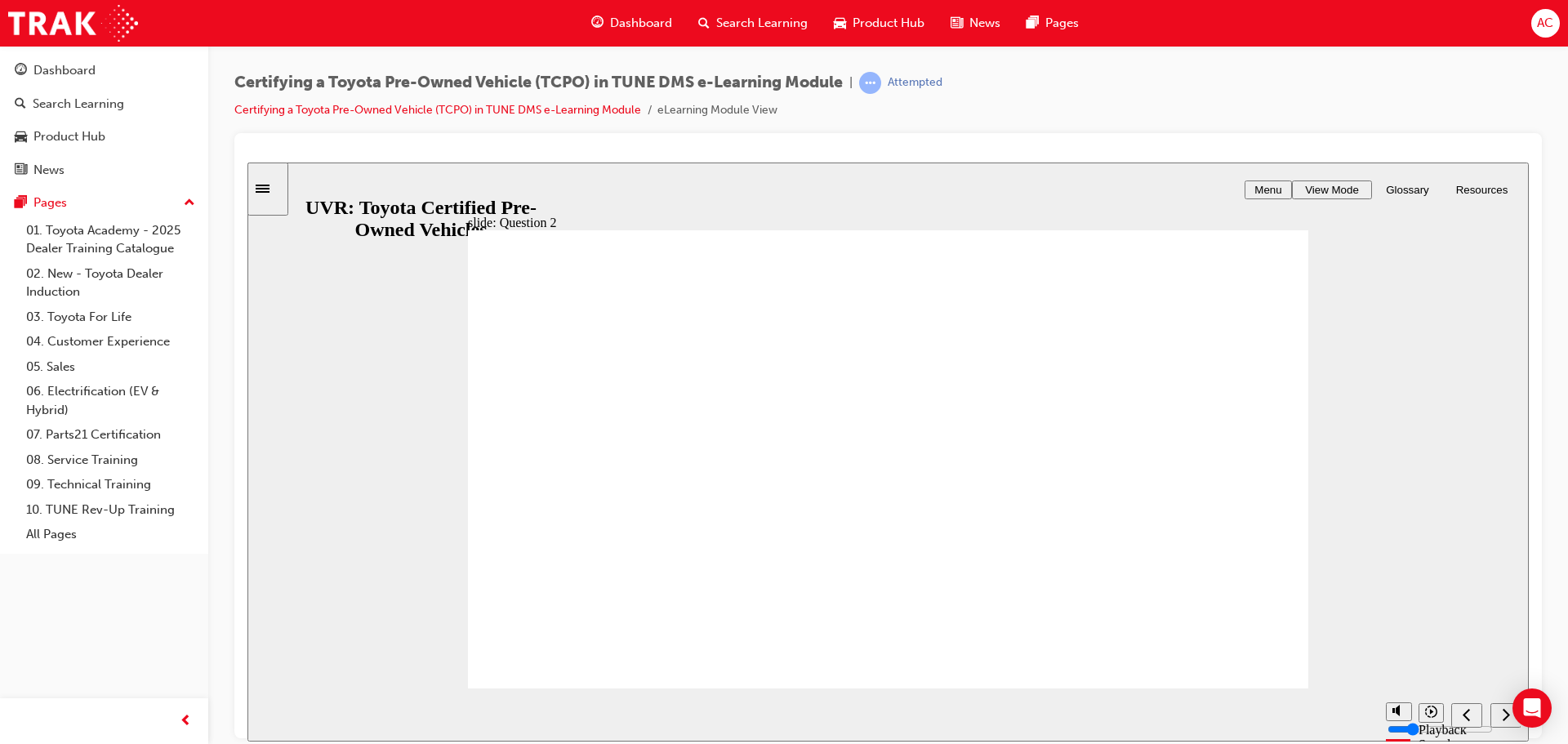
click at [1497, 717] on div "next" at bounding box center [1505, 715] width 18 height 17
click at [1499, 717] on div "next" at bounding box center [1505, 715] width 18 height 17
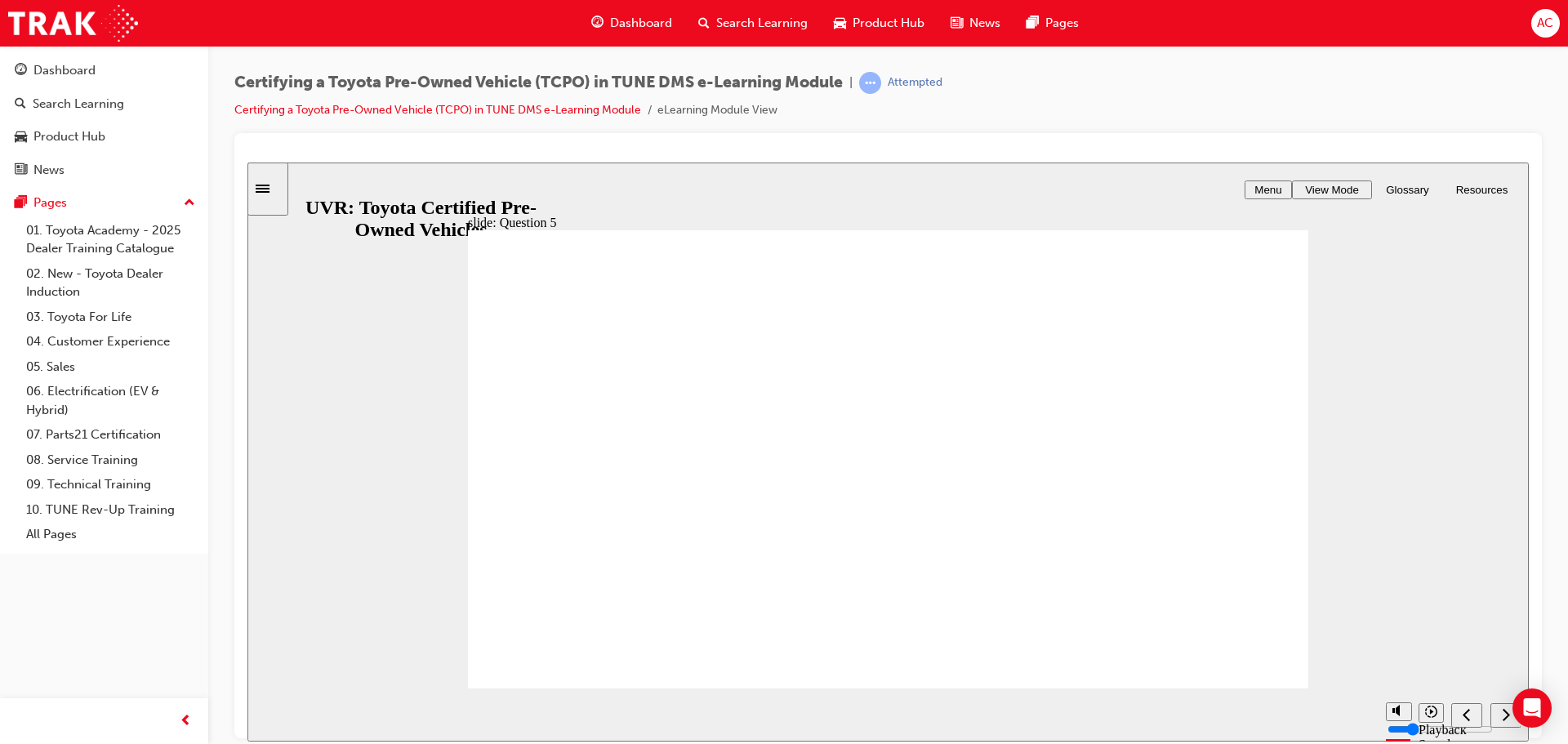
click at [1499, 717] on div "next" at bounding box center [1505, 715] width 18 height 17
click at [1499, 717] on button "playback speed" at bounding box center [1508, 712] width 25 height 20
type input "4000"
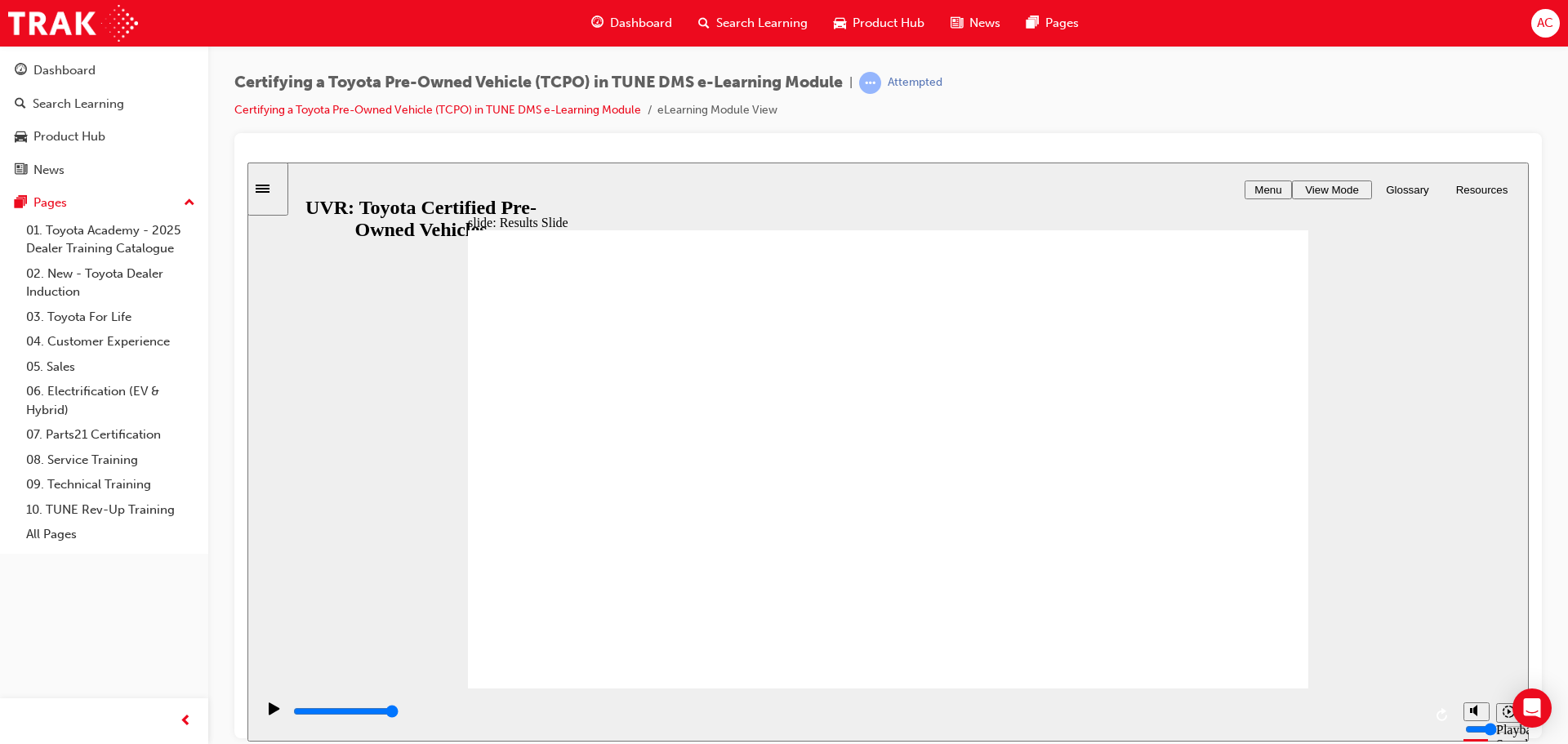
click at [417, 113] on link "Certifying a Toyota Pre-Owned Vehicle (TCPO) in TUNE DMS e-Learning Module" at bounding box center [438, 109] width 407 height 14
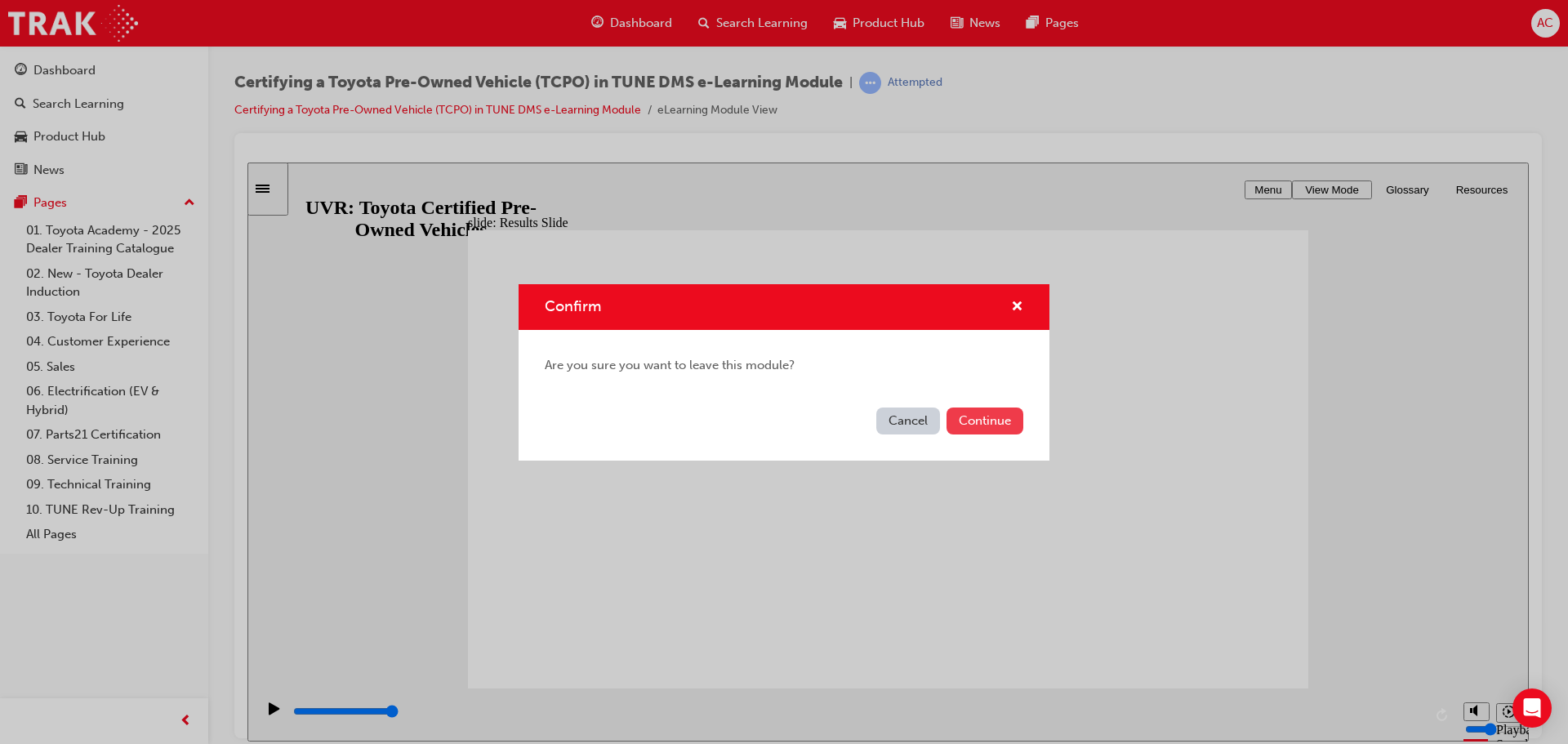
click at [1002, 417] on button "Continue" at bounding box center [985, 421] width 77 height 27
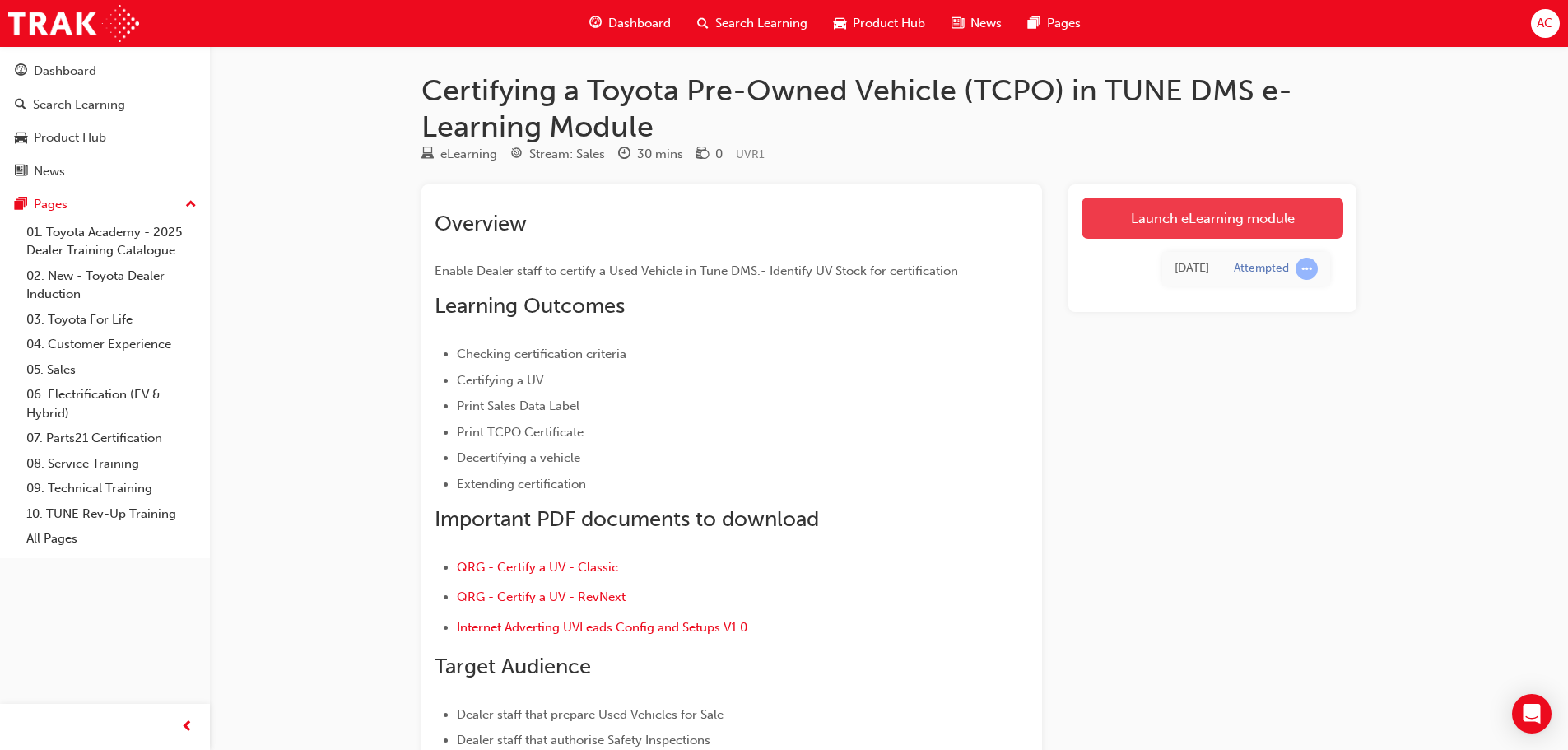
click at [1282, 217] on link "Launch eLearning module" at bounding box center [1213, 219] width 262 height 42
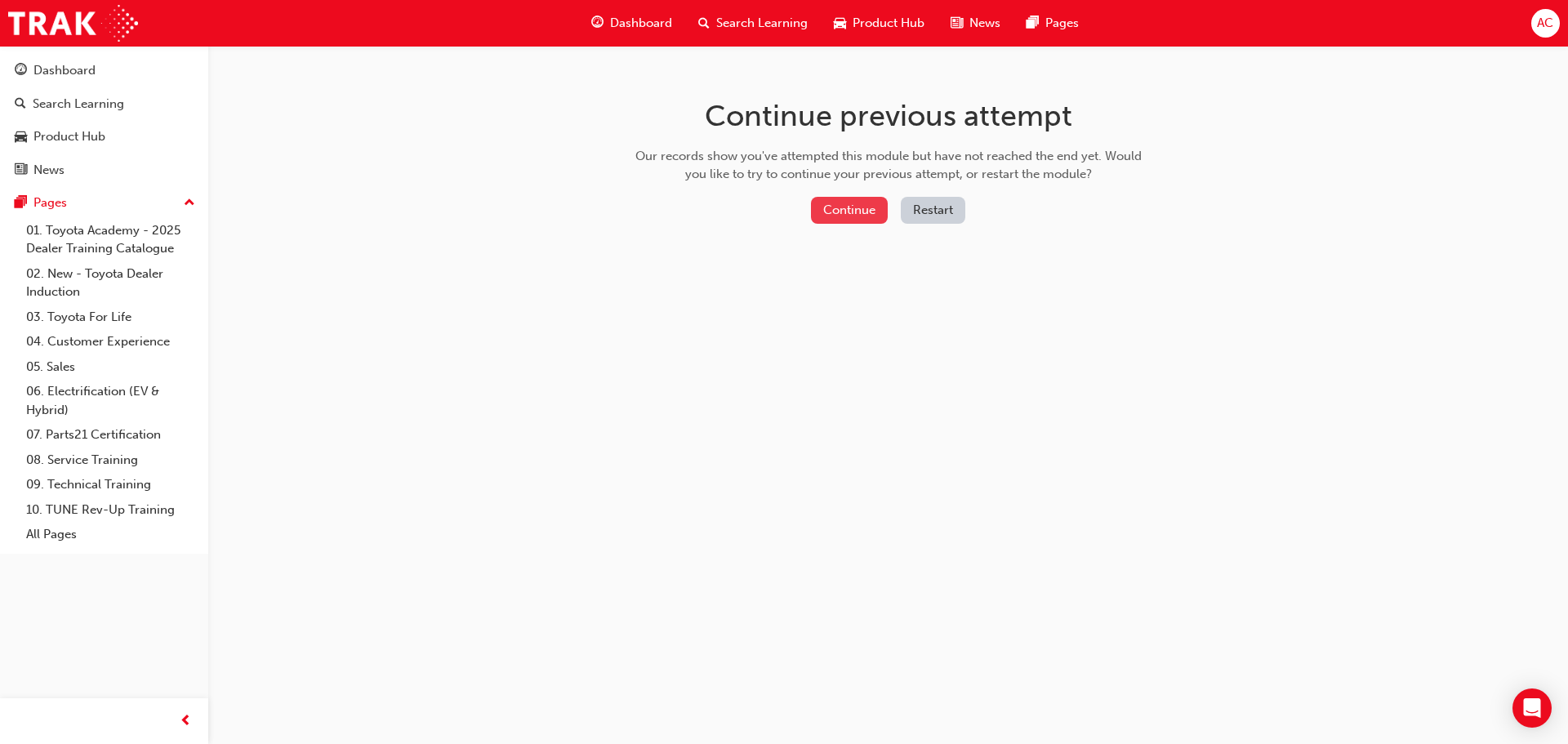
click at [847, 207] on button "Continue" at bounding box center [849, 210] width 77 height 27
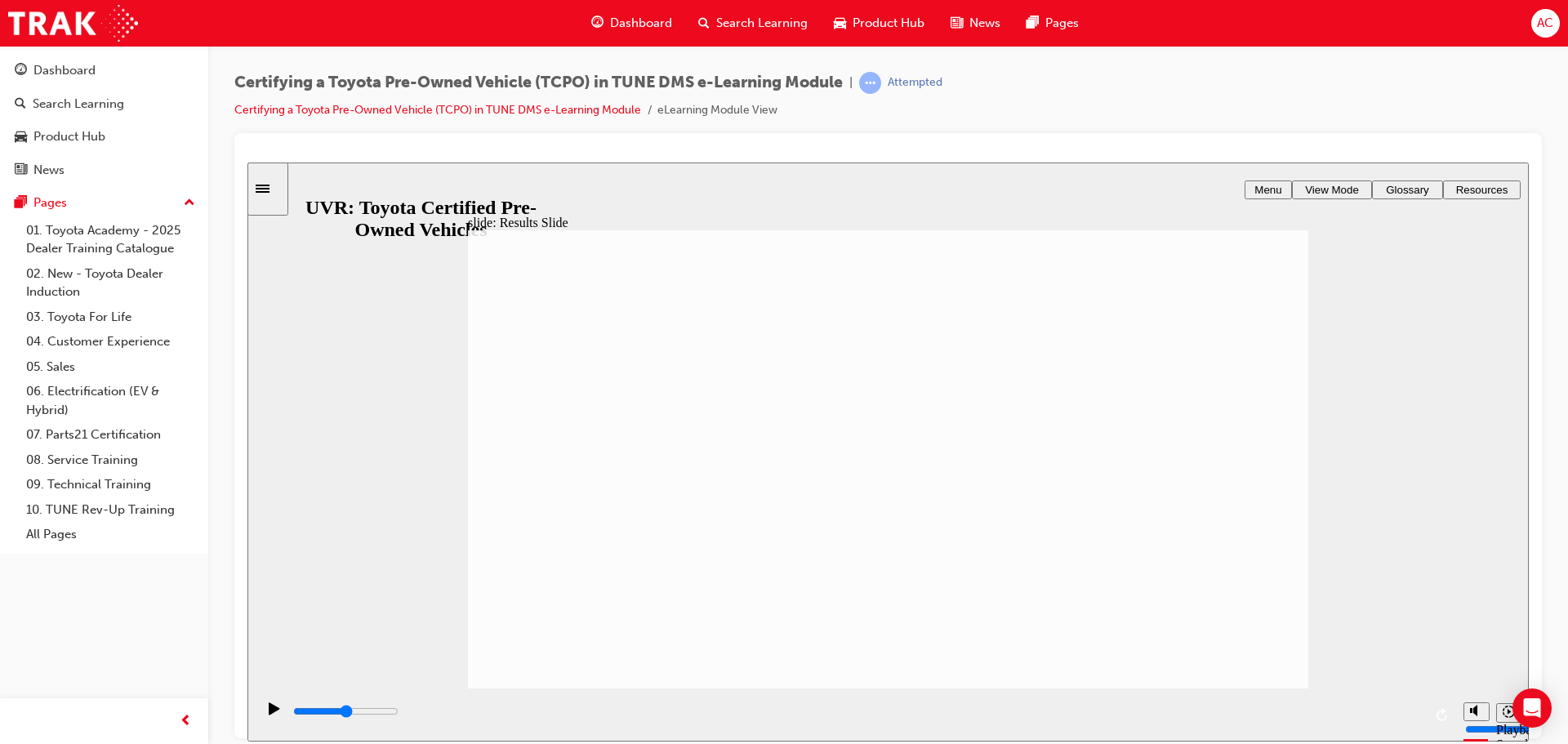
type input "4000"
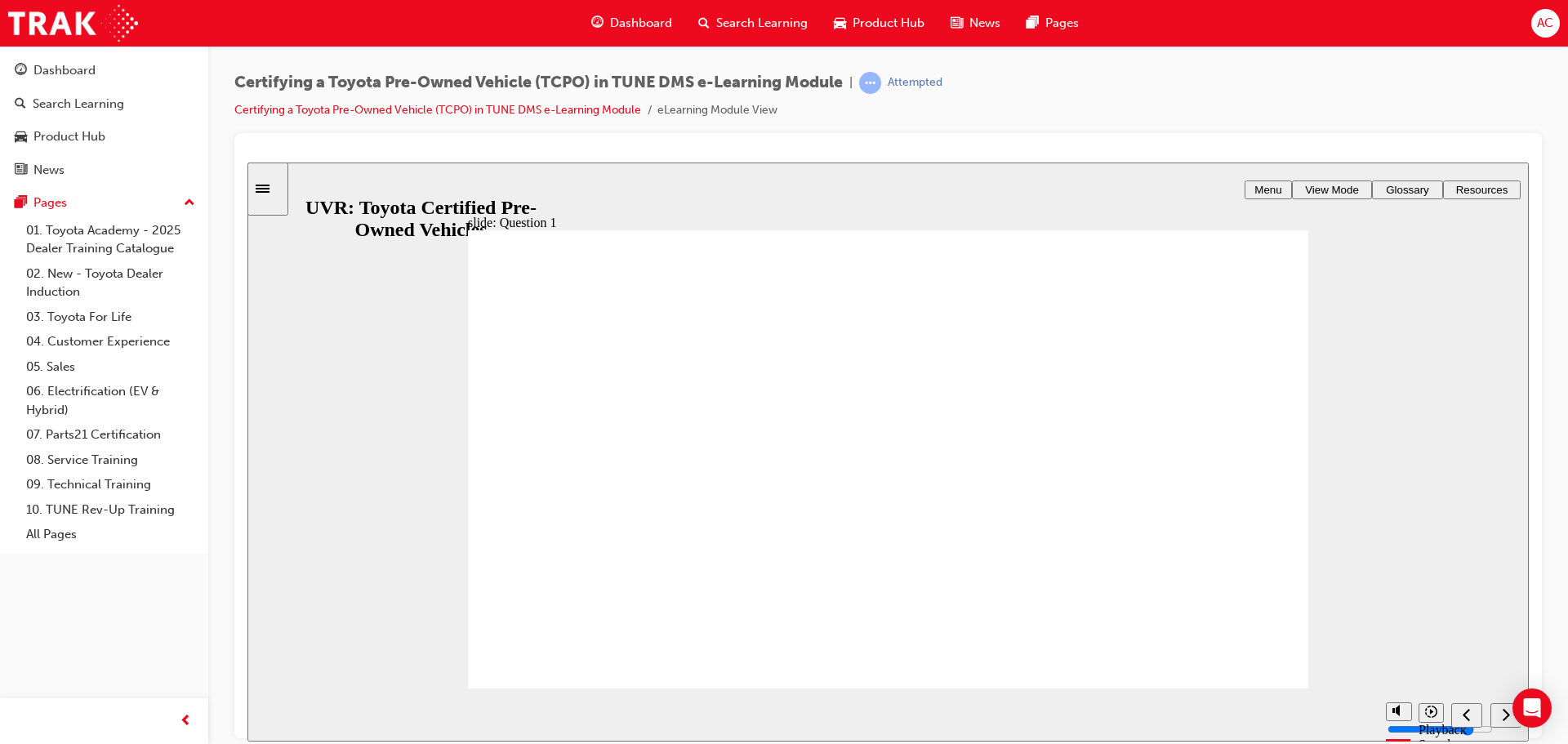
drag, startPoint x: 1267, startPoint y: 660, endPoint x: 1257, endPoint y: 653, distance: 12.2
click at [652, 16] on span "Dashboard" at bounding box center [641, 23] width 62 height 19
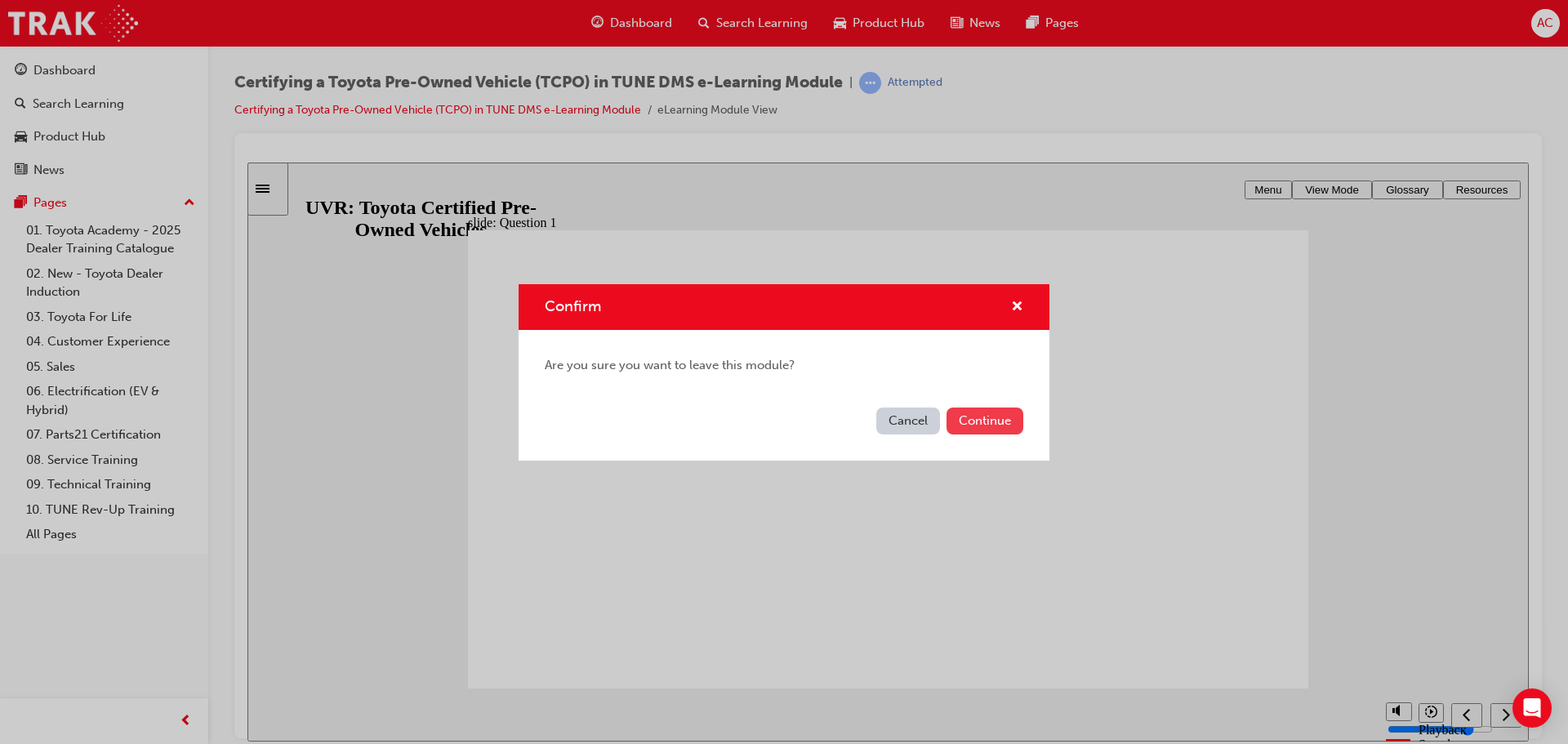
click at [969, 422] on button "Continue" at bounding box center [985, 421] width 77 height 27
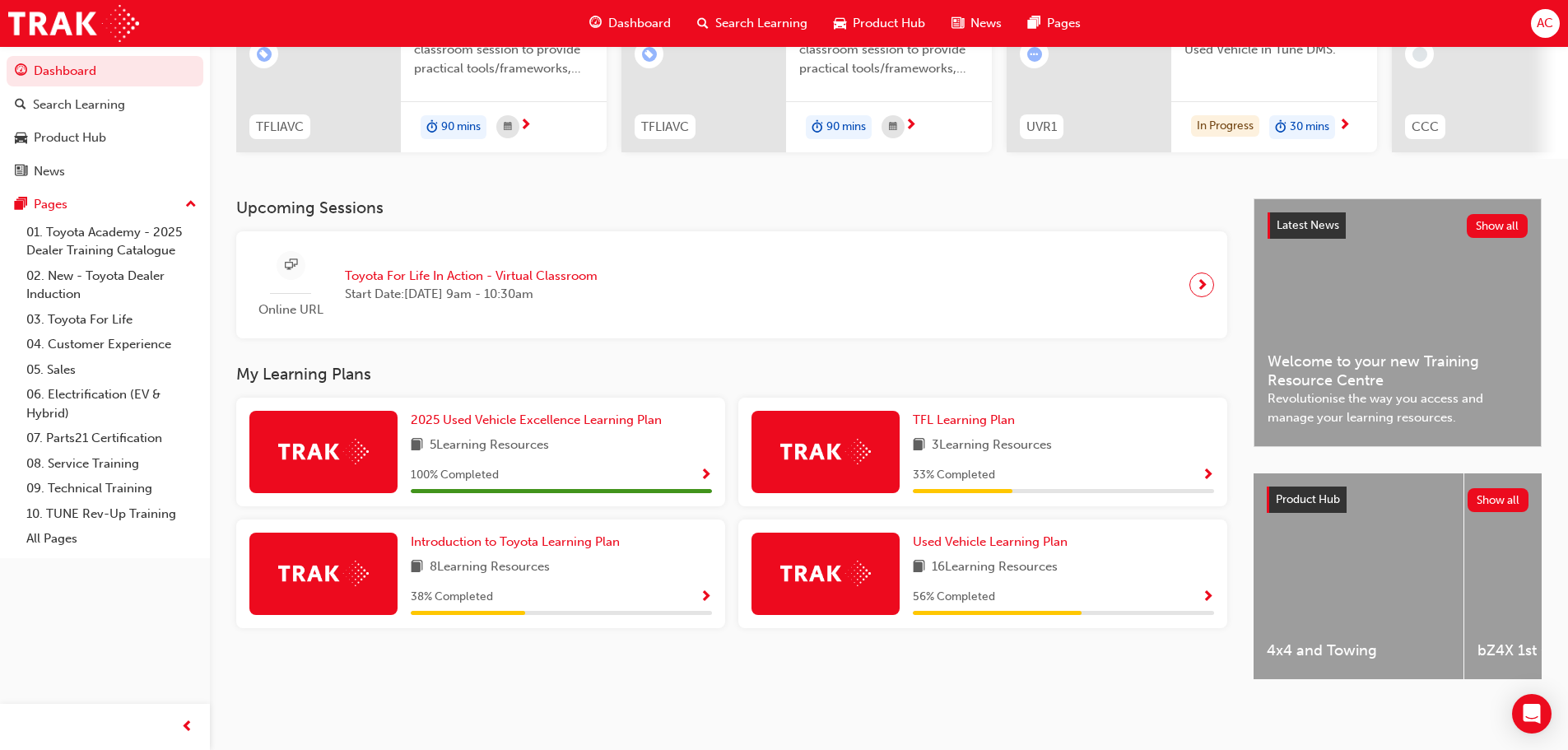
scroll to position [234, 0]
click at [538, 535] on span "Introduction to Toyota Learning Plan" at bounding box center [516, 542] width 209 height 15
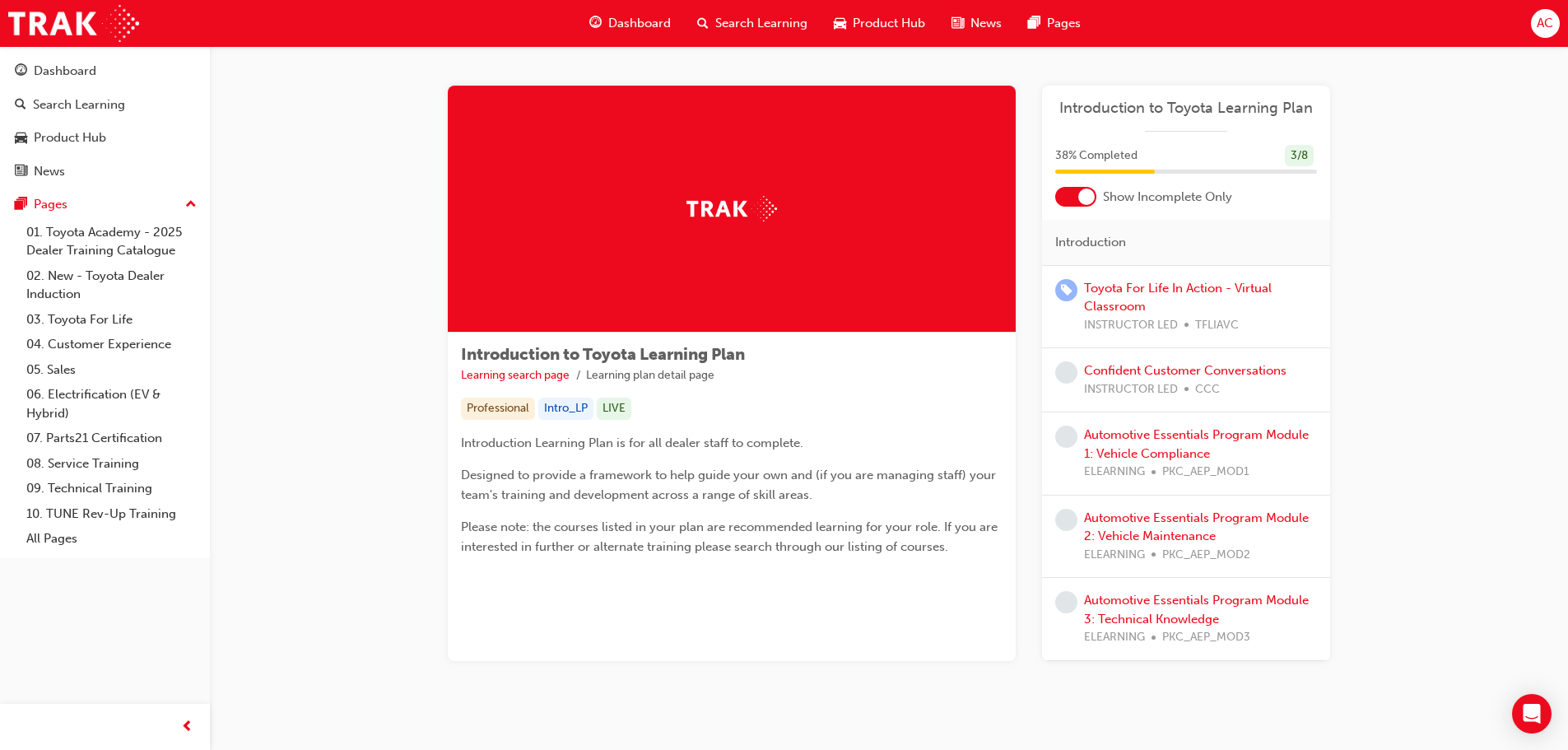
click at [639, 18] on span "Dashboard" at bounding box center [639, 24] width 62 height 19
